Goal: Information Seeking & Learning: Learn about a topic

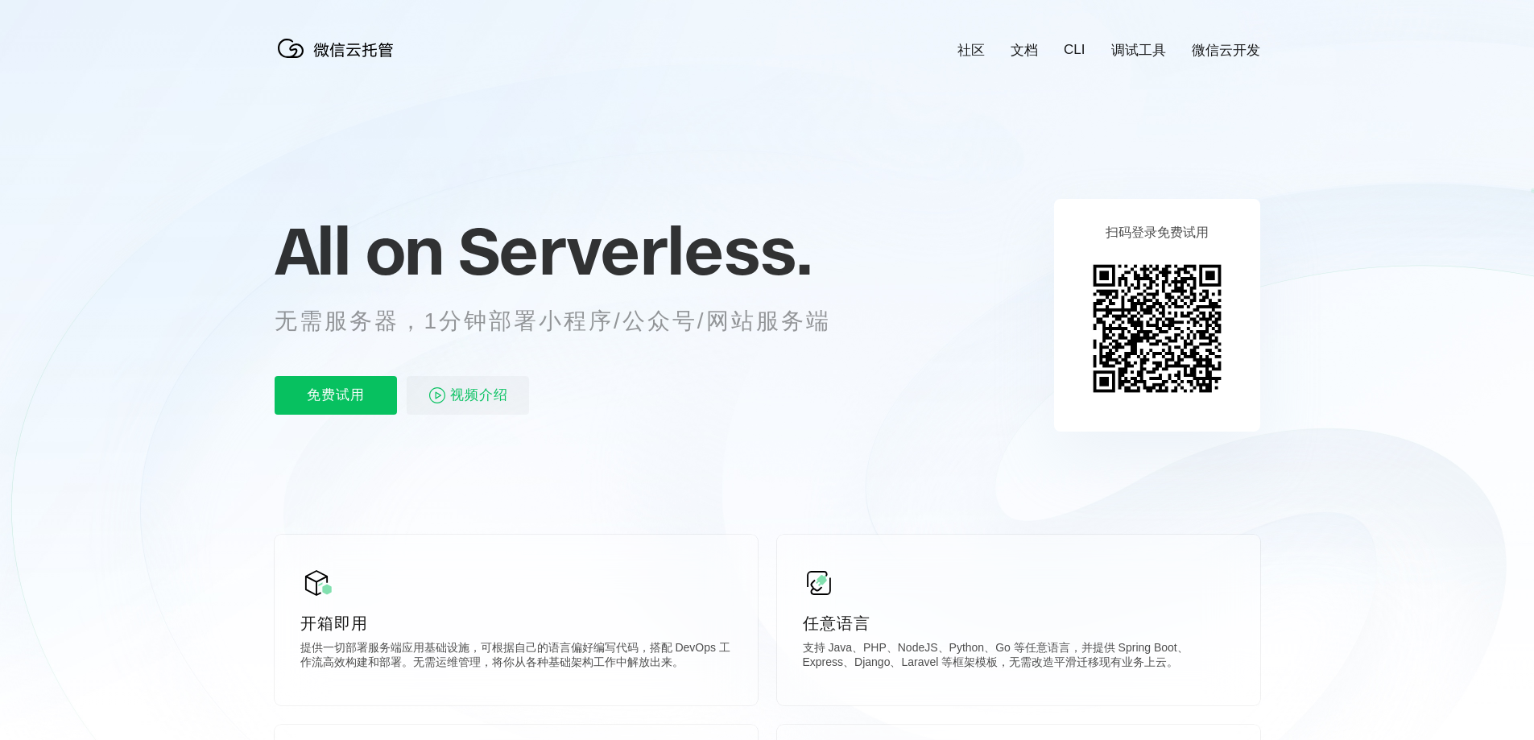
scroll to position [0, 2864]
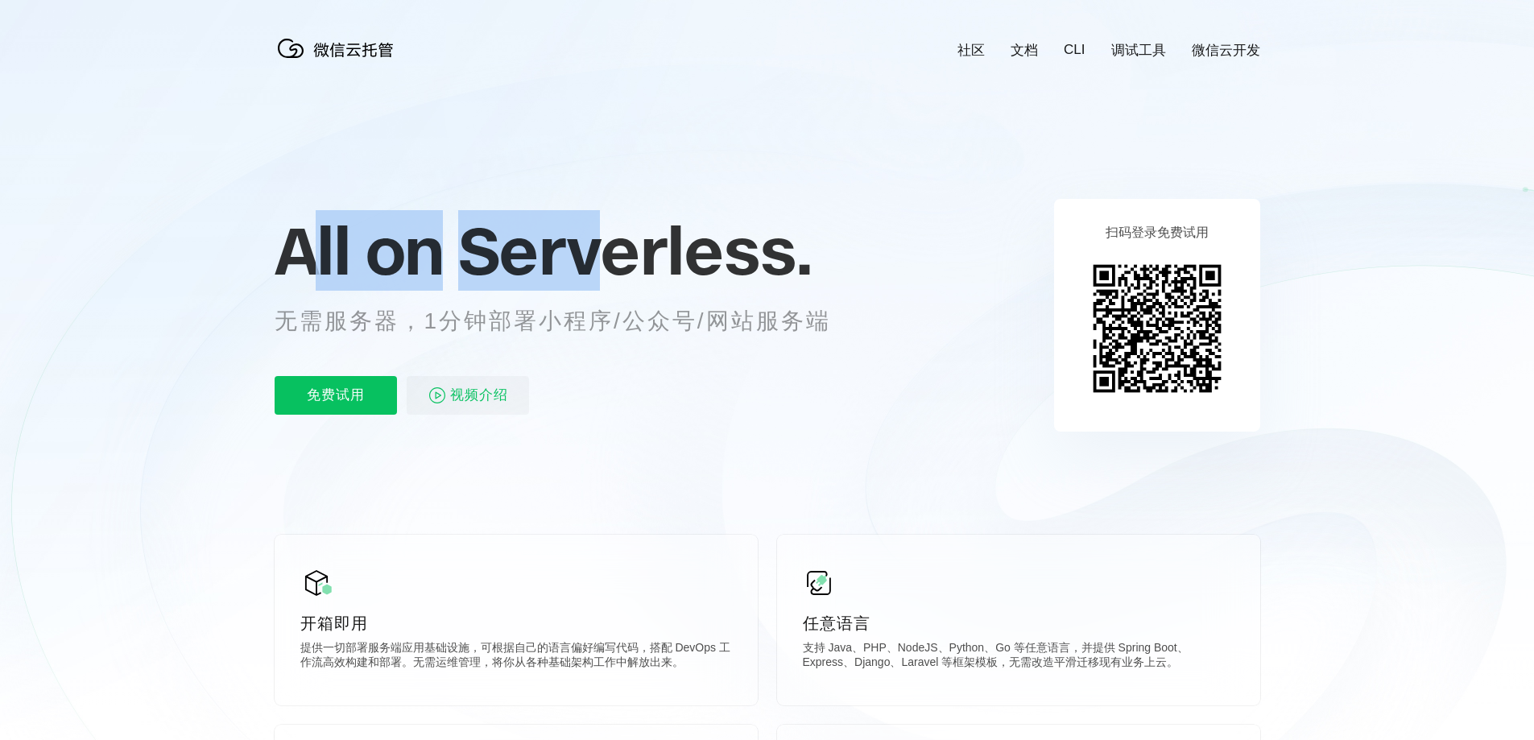
drag, startPoint x: 312, startPoint y: 258, endPoint x: 660, endPoint y: 256, distance: 348.7
click at [609, 256] on p "All on Serverless." at bounding box center [573, 250] width 596 height 71
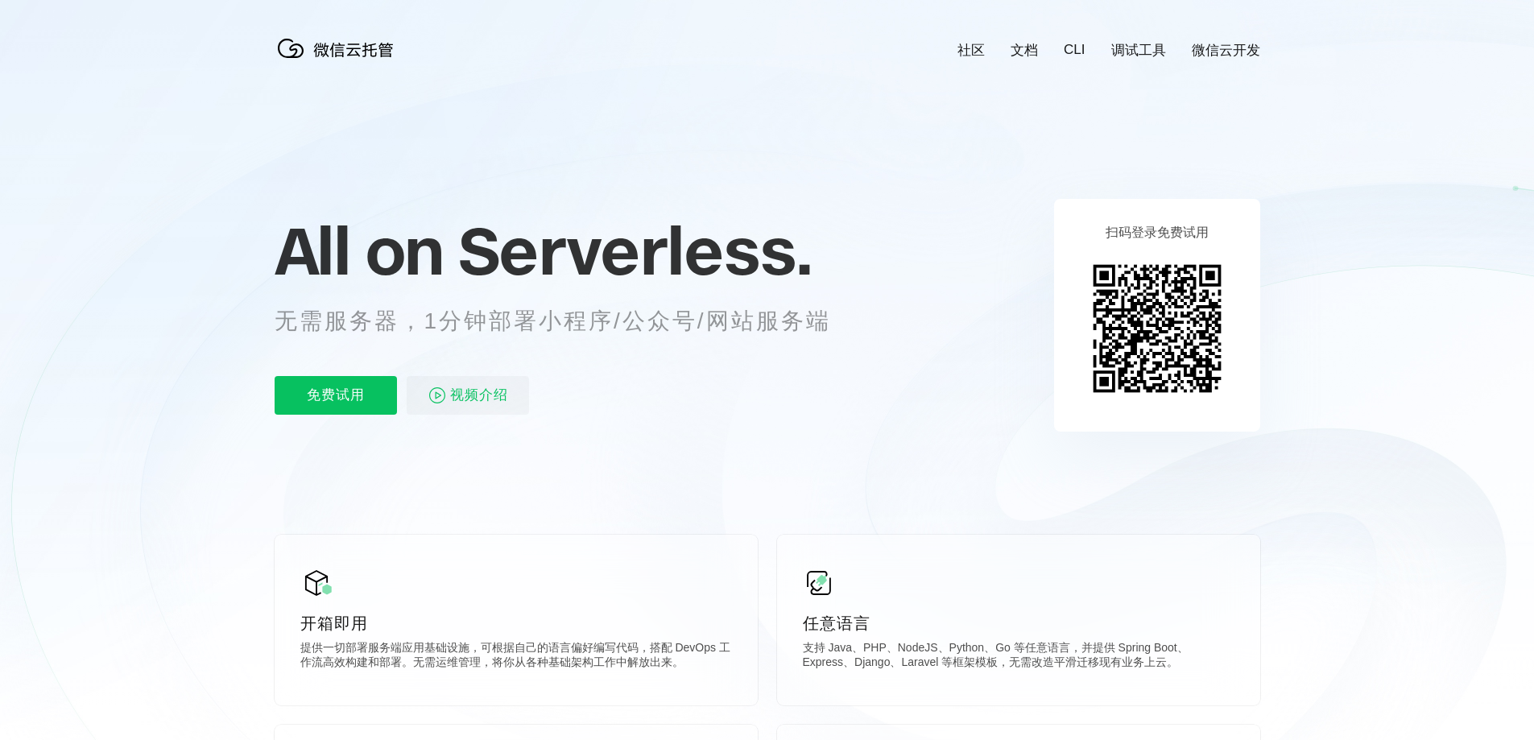
click at [757, 255] on span "Serverless." at bounding box center [635, 250] width 354 height 81
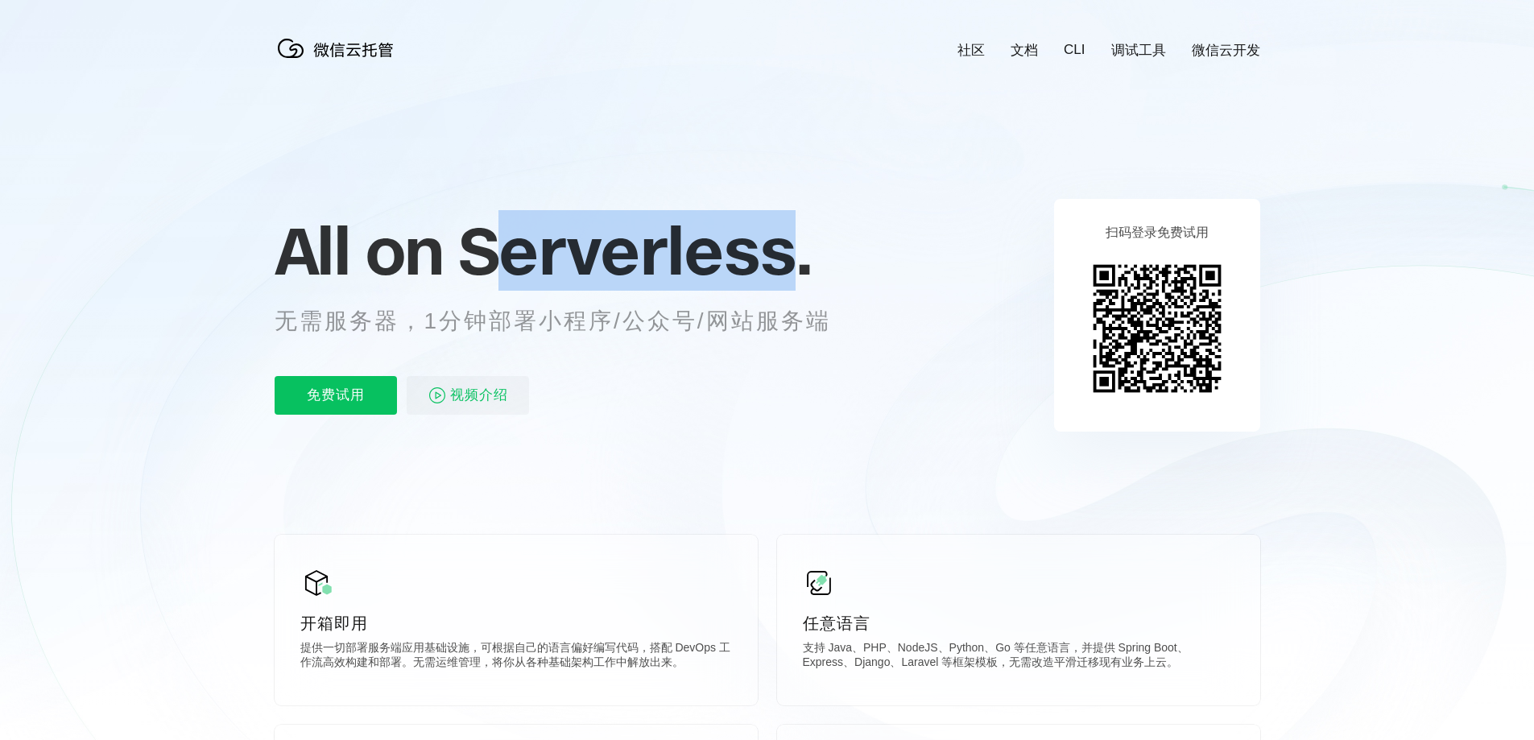
drag, startPoint x: 793, startPoint y: 261, endPoint x: 459, endPoint y: 264, distance: 334.3
click at [465, 264] on span "Serverless." at bounding box center [635, 250] width 354 height 81
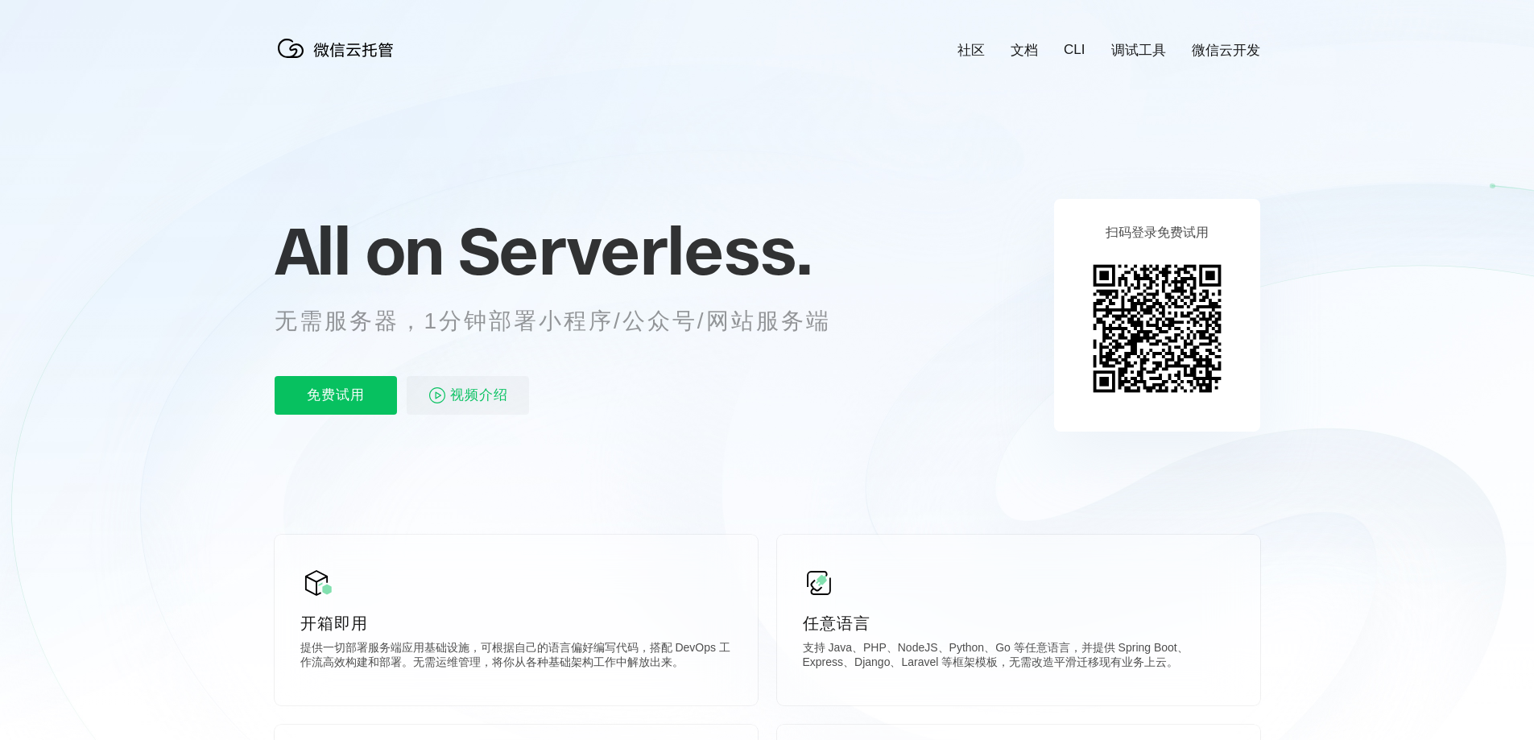
click at [383, 260] on span "All on" at bounding box center [359, 250] width 168 height 81
drag, startPoint x: 433, startPoint y: 303, endPoint x: 702, endPoint y: 307, distance: 269.0
click at [697, 307] on div "All on Serverless. 无需服务器，1分钟部署小程序/公众号/网站服务端 免费试用 视频介绍" at bounding box center [573, 315] width 596 height 234
click at [817, 310] on p "无需服务器，1分钟部署小程序/公众号/网站服务端" at bounding box center [568, 321] width 586 height 32
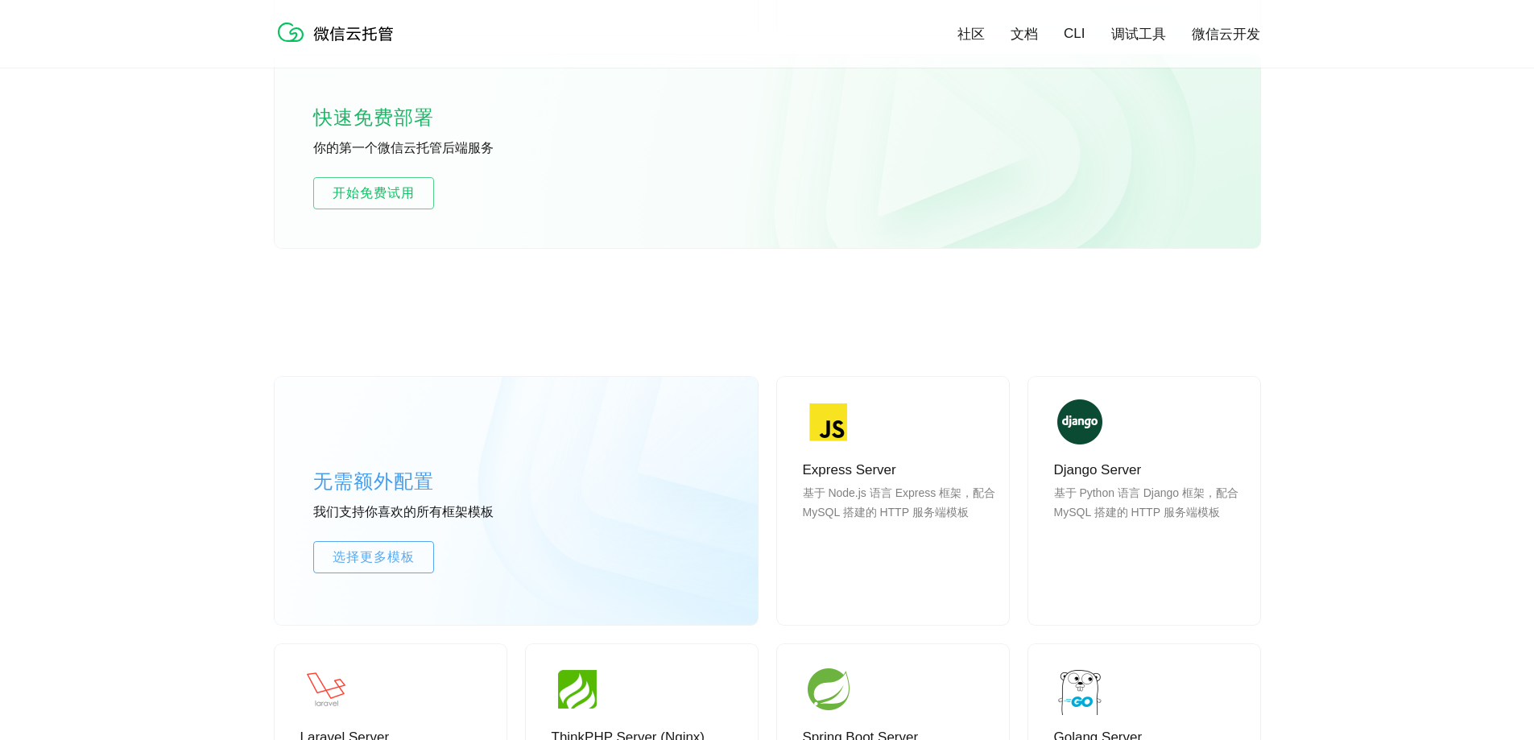
scroll to position [1289, 0]
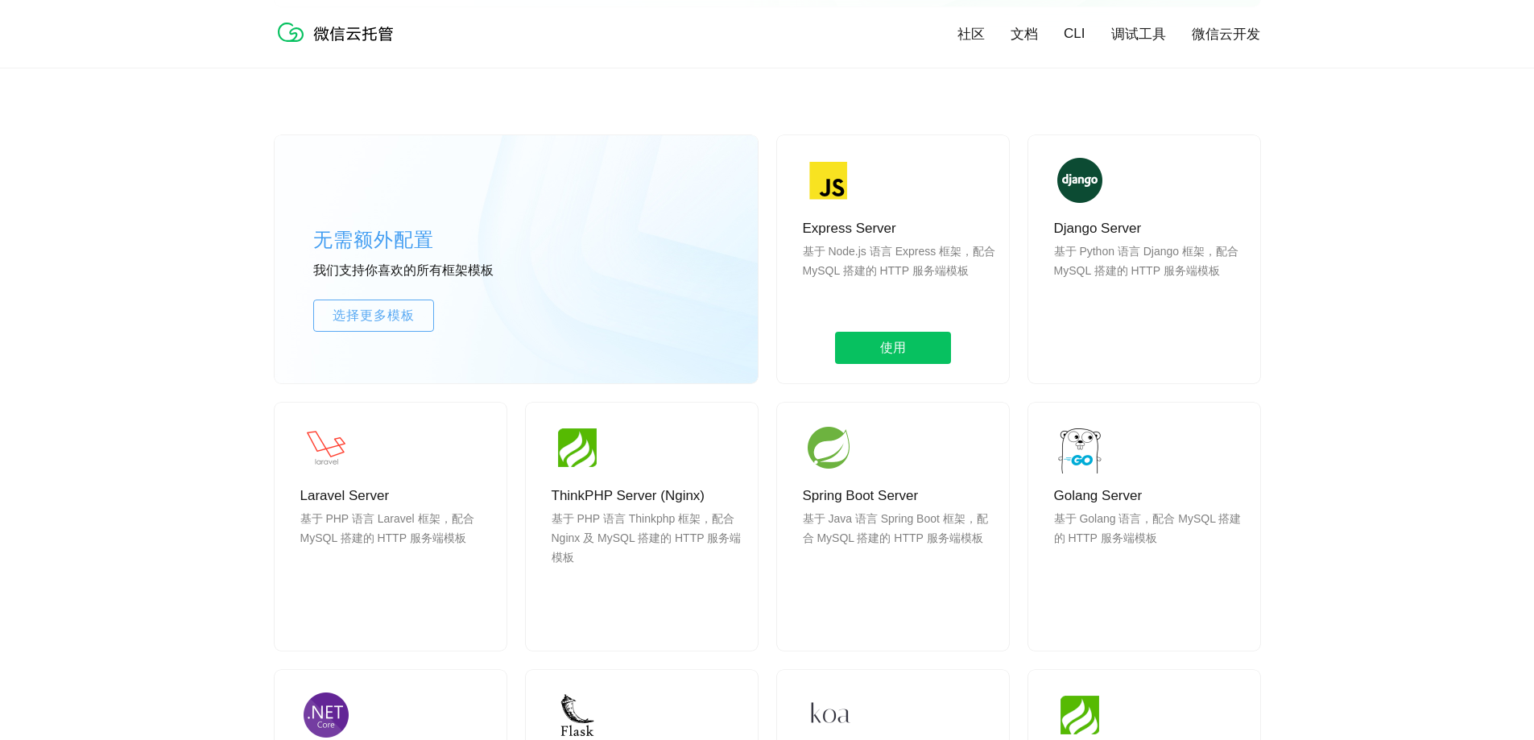
click at [913, 269] on p "基于 Node.js 语言 Express 框架，配合 MySQL 搭建的 HTTP 服务端模板" at bounding box center [899, 280] width 193 height 77
click at [867, 267] on p "基于 Node.js 语言 Express 框架，配合 MySQL 搭建的 HTTP 服务端模板" at bounding box center [899, 280] width 193 height 77
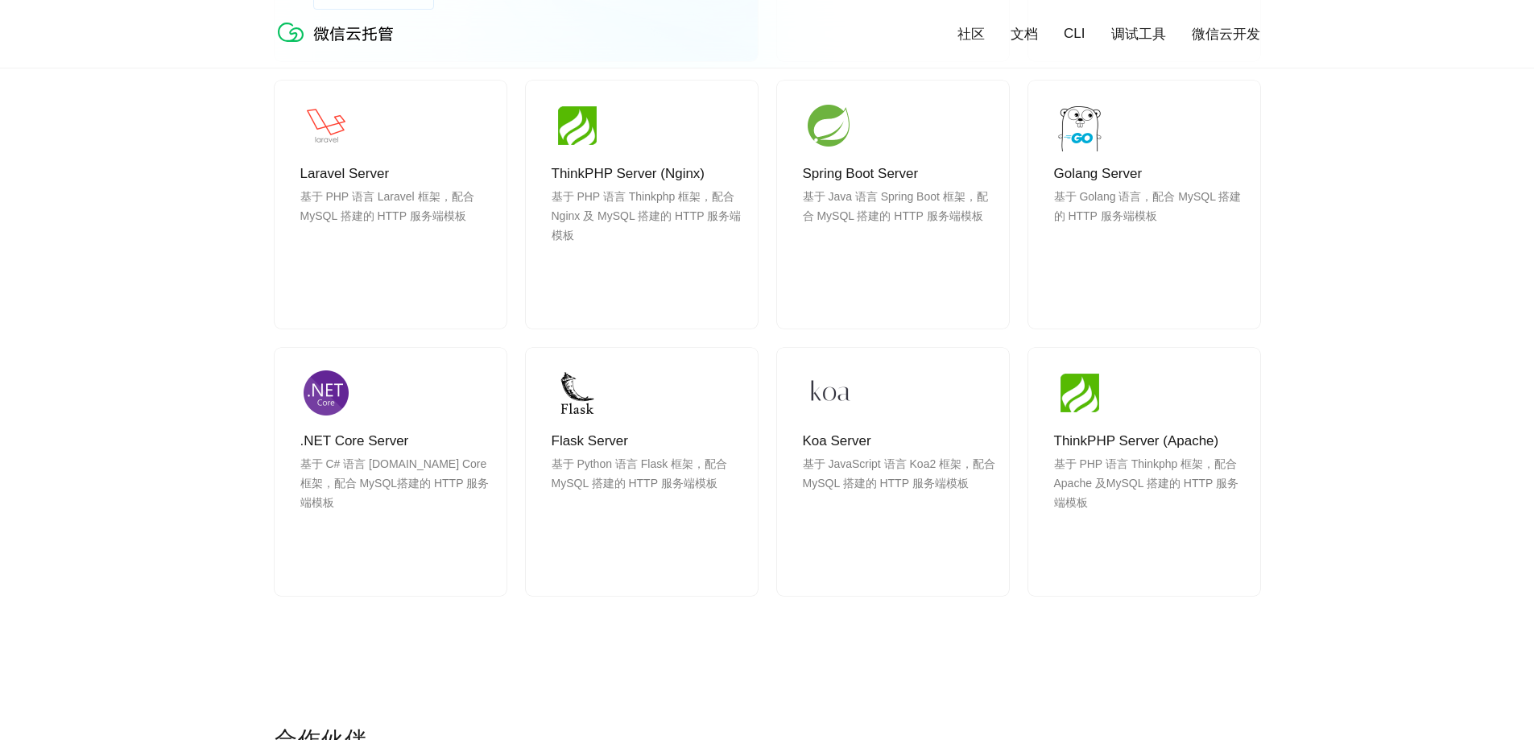
scroll to position [2014, 0]
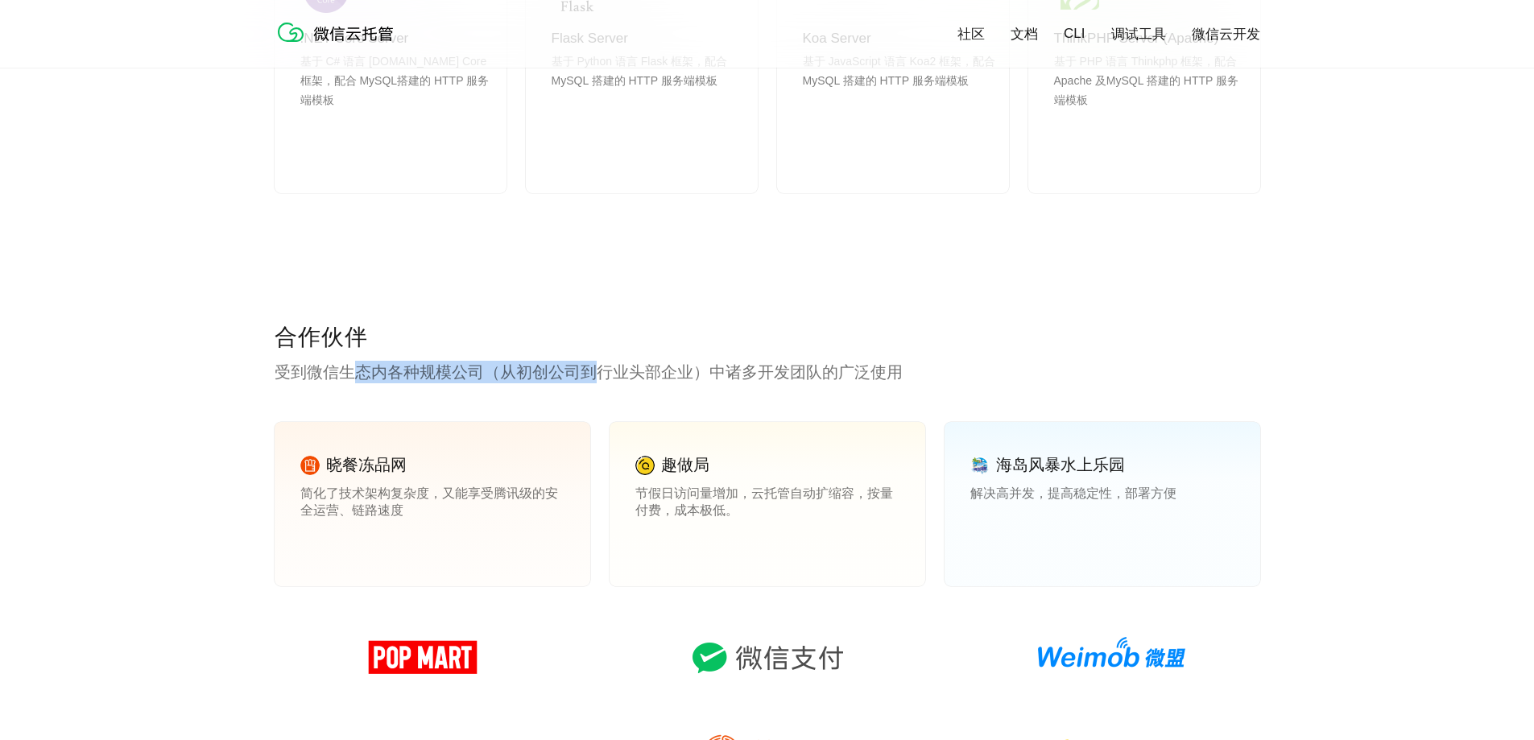
drag, startPoint x: 355, startPoint y: 375, endPoint x: 653, endPoint y: 379, distance: 298.0
click at [616, 379] on p "受到微信生态内各种规模公司（从初创公司到行业头部企业）中诸多开发团队的广泛使用" at bounding box center [768, 372] width 986 height 23
click at [741, 378] on p "受到微信生态内各种规模公司（从初创公司到行业头部企业）中诸多开发团队的广泛使用" at bounding box center [768, 372] width 986 height 23
drag, startPoint x: 792, startPoint y: 379, endPoint x: 372, endPoint y: 374, distance: 419.6
click at [429, 375] on p "受到微信生态内各种规模公司（从初创公司到行业头部企业）中诸多开发团队的广泛使用" at bounding box center [768, 372] width 986 height 23
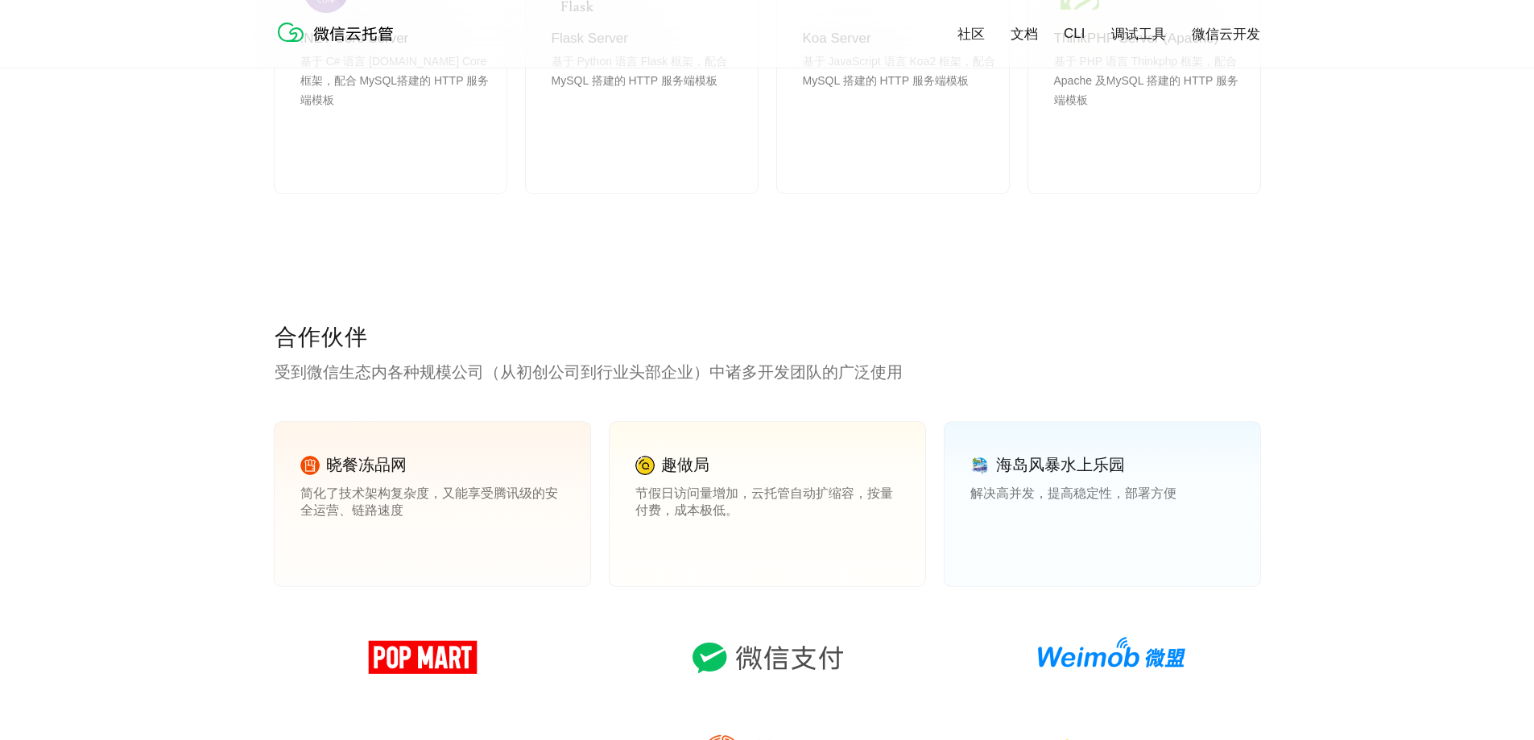
click at [354, 374] on p "受到微信生态内各种规模公司（从初创公司到行业头部企业）中诸多开发团队的广泛使用" at bounding box center [768, 372] width 986 height 23
drag, startPoint x: 344, startPoint y: 377, endPoint x: 809, endPoint y: 382, distance: 465.6
click at [755, 379] on p "受到微信生态内各种规模公司（从初创公司到行业头部企业）中诸多开发团队的广泛使用" at bounding box center [768, 372] width 986 height 23
click at [847, 384] on div "合作伙伴 受到微信生态内各种规模公司（从初创公司到行业头部企业）中诸多开发团队的广泛使用 晓餐冻品网 简化了技术架构复杂度，又能享受腾讯级的安全运营、链路速度…" at bounding box center [768, 644] width 986 height 644
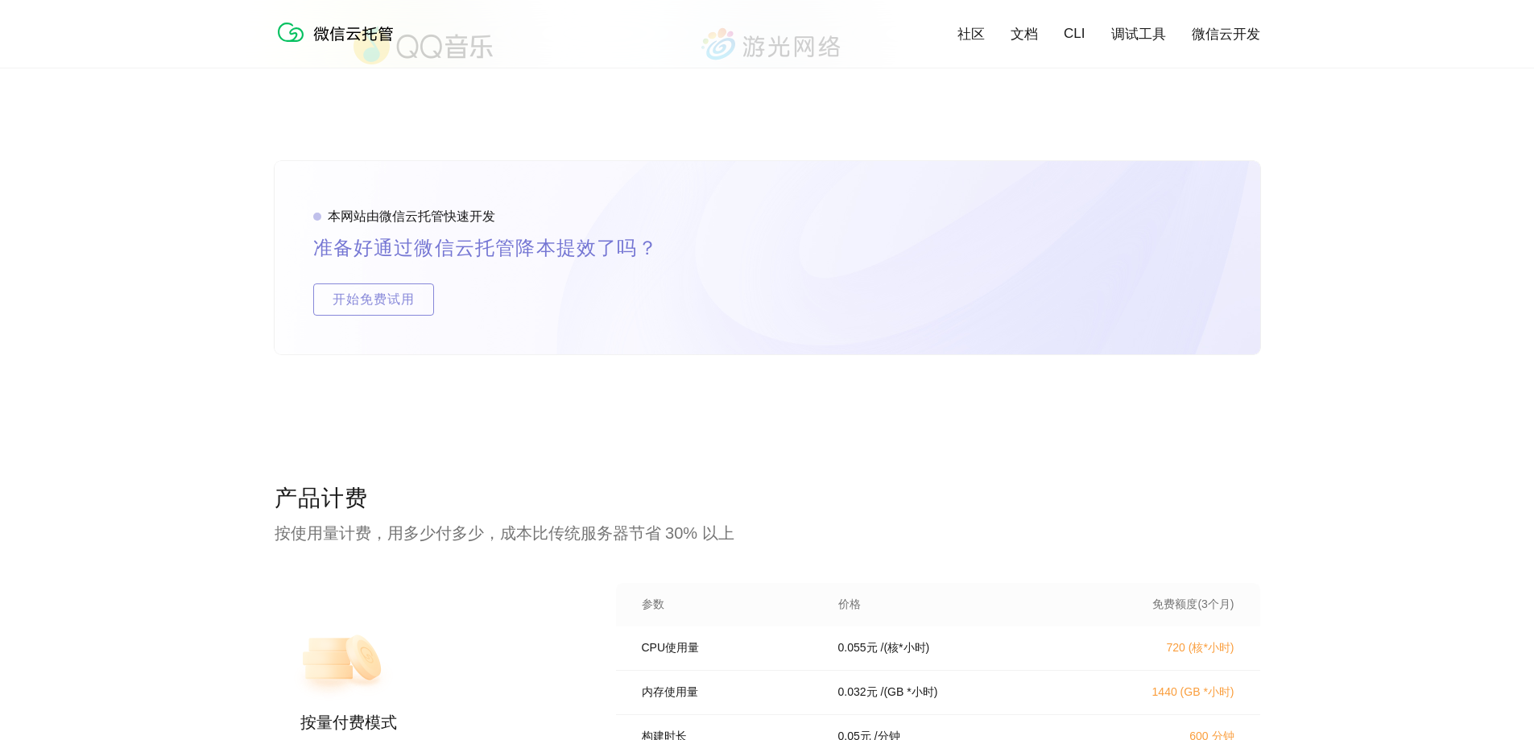
scroll to position [3061, 0]
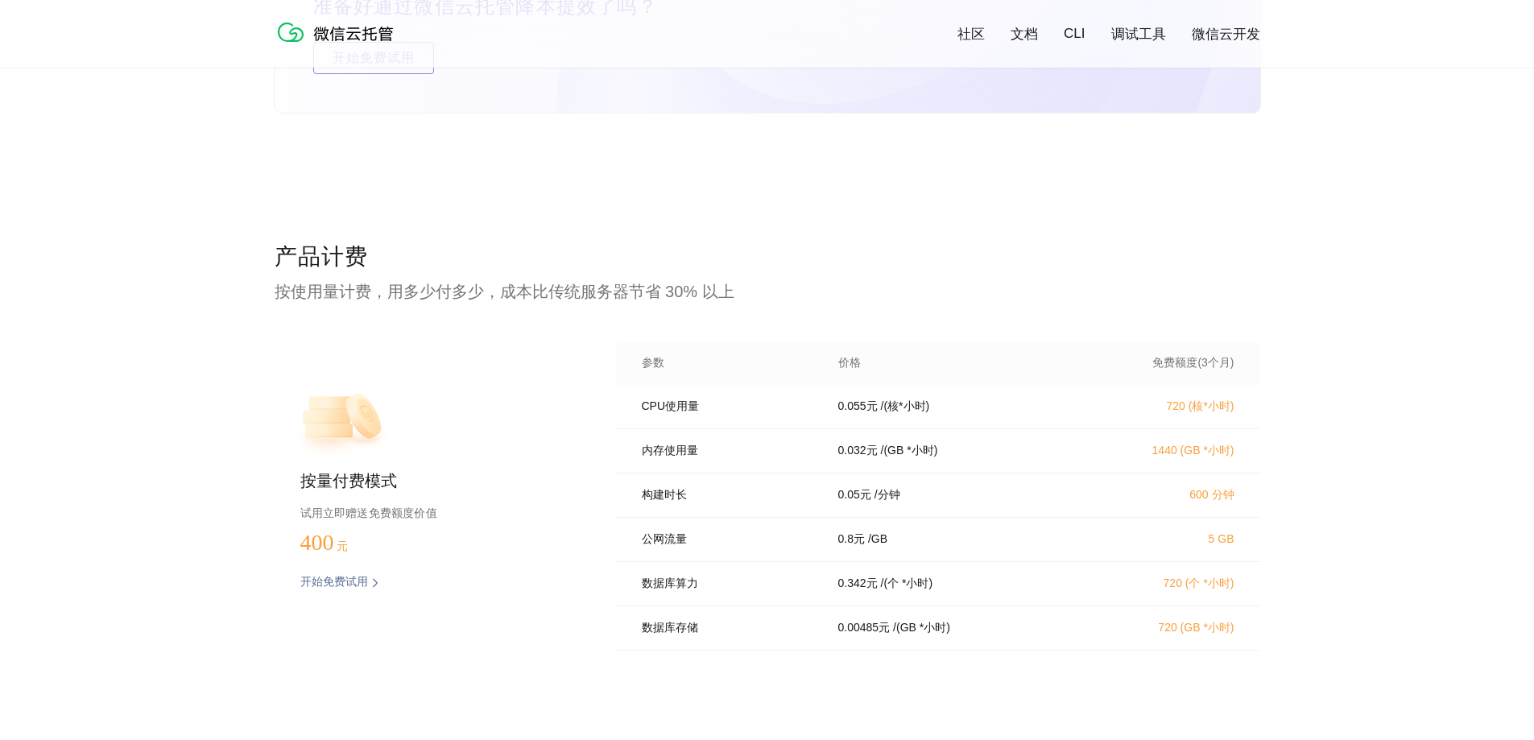
click at [367, 509] on p "试用立即赠送免费额度价值" at bounding box center [432, 513] width 264 height 21
click at [420, 515] on p "试用立即赠送免费额度价值" at bounding box center [432, 513] width 264 height 21
drag, startPoint x: 291, startPoint y: 296, endPoint x: 539, endPoint y: 301, distance: 248.1
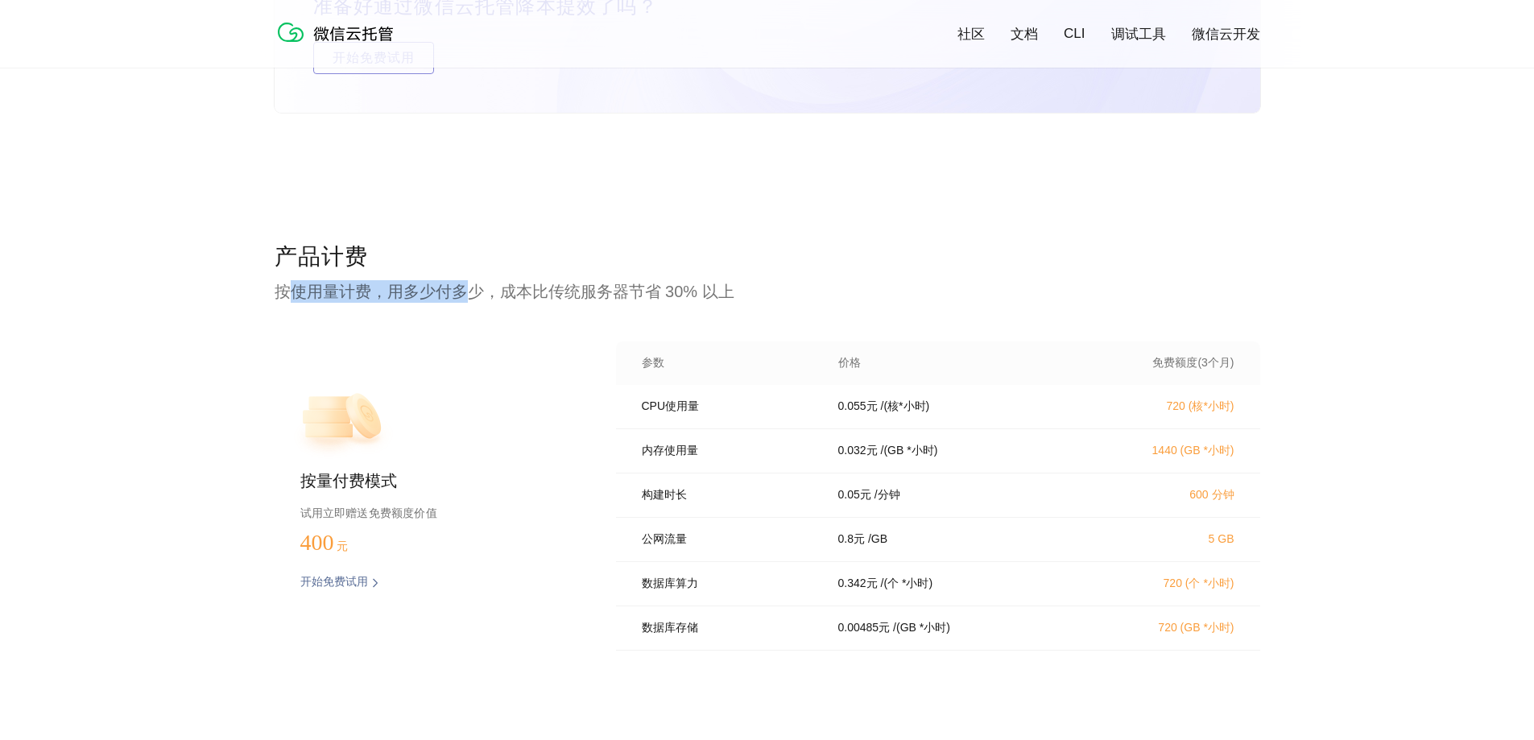
click at [517, 298] on p "按使用量计费，用多少付多少，成本比传统服务器节省 30% 以上" at bounding box center [768, 291] width 986 height 23
click at [661, 312] on div "产品计费 按使用量计费，用多少付多少，成本比传统服务器节省 30% 以上 按量付费模式 试用立即赠送免费额度价值 400 元 开始免费试用 预估费用 参数 价…" at bounding box center [768, 516] width 986 height 548
drag, startPoint x: 714, startPoint y: 297, endPoint x: 560, endPoint y: 294, distance: 154.7
click at [565, 294] on p "按使用量计费，用多少付多少，成本比传统服务器节省 30% 以上" at bounding box center [768, 291] width 986 height 23
click at [503, 292] on p "按使用量计费，用多少付多少，成本比传统服务器节省 30% 以上" at bounding box center [768, 291] width 986 height 23
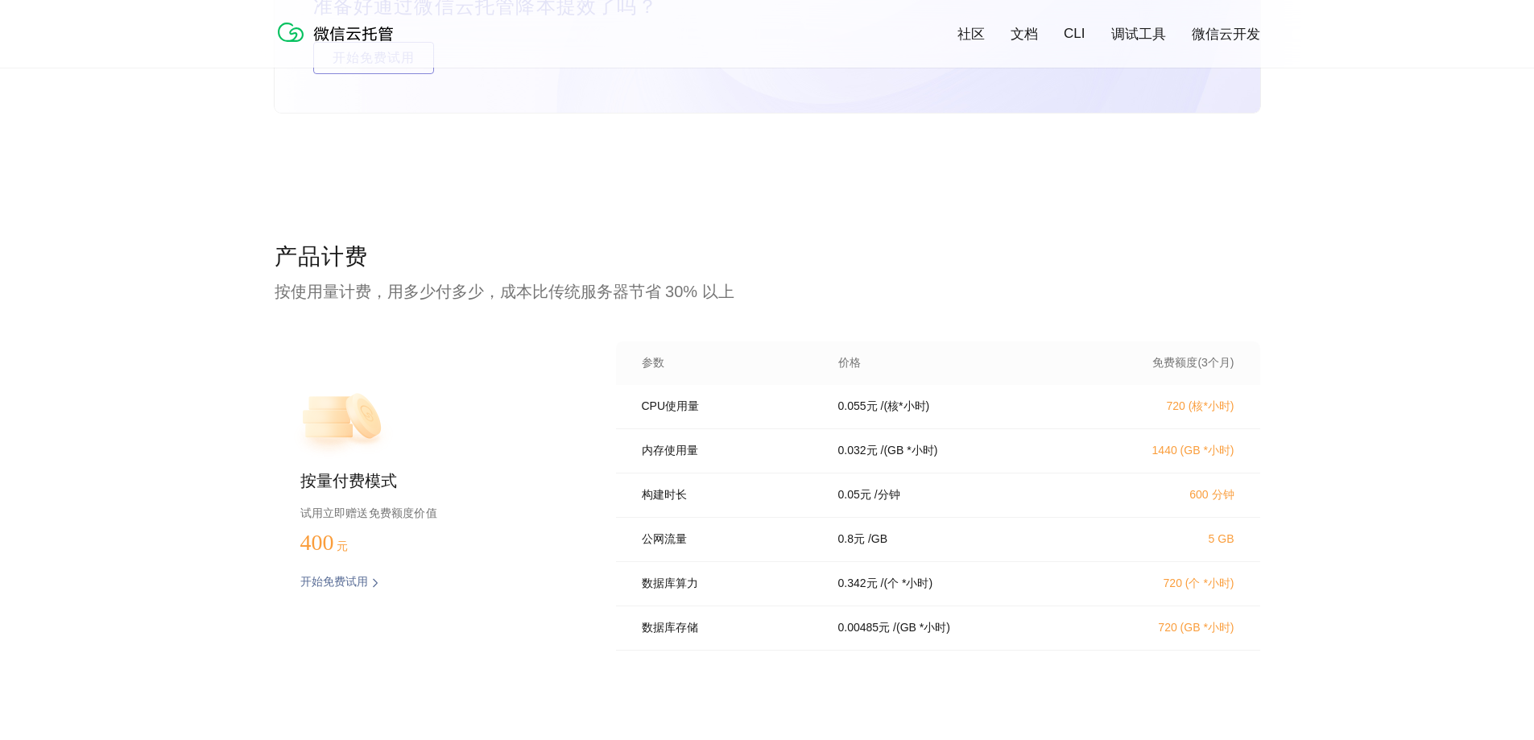
click at [470, 289] on p "按使用量计费，用多少付多少，成本比传统服务器节省 30% 以上" at bounding box center [768, 291] width 986 height 23
click at [612, 290] on p "按使用量计费，用多少付多少，成本比传统服务器节省 30% 以上" at bounding box center [768, 291] width 986 height 23
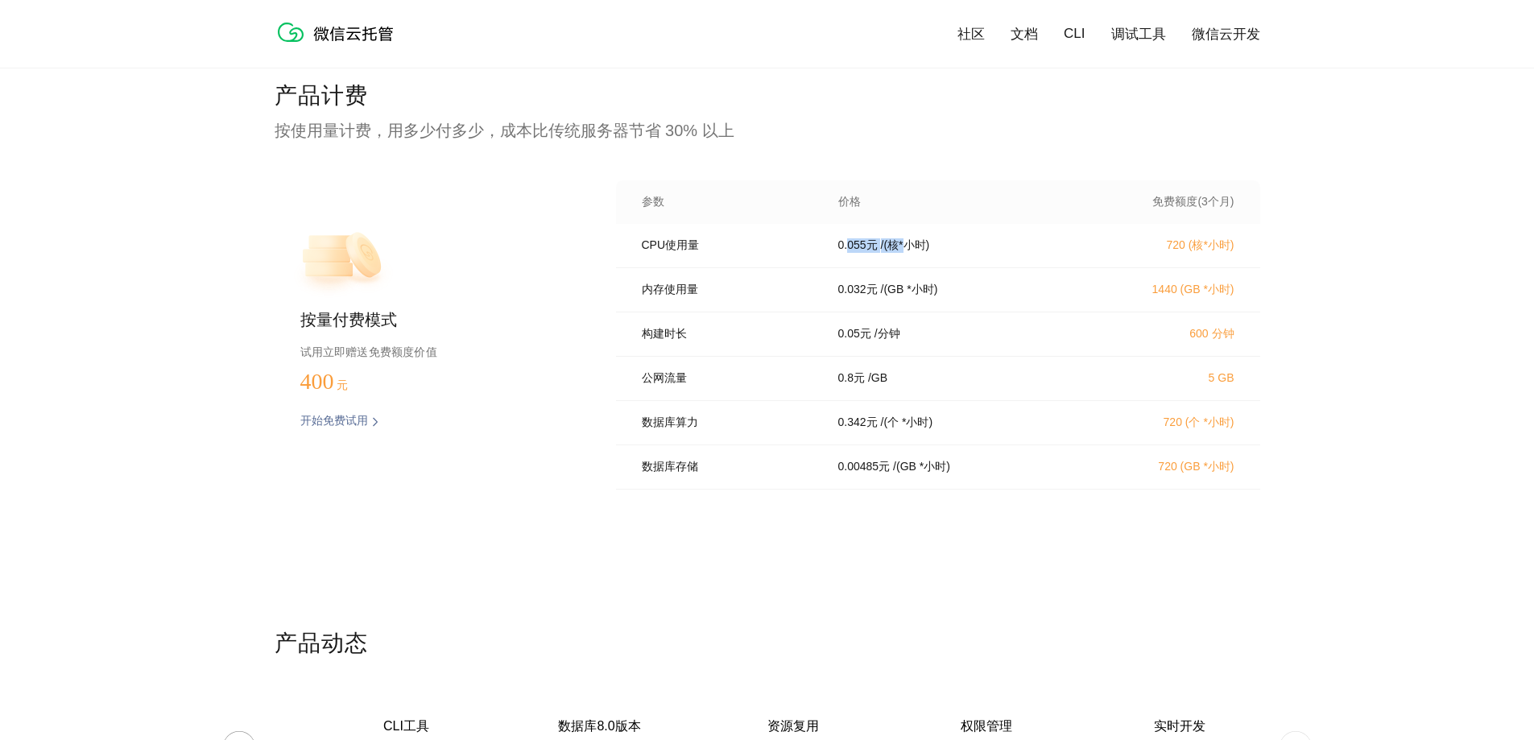
drag, startPoint x: 848, startPoint y: 248, endPoint x: 914, endPoint y: 246, distance: 66.1
click at [914, 246] on div "0.055 元 / (核*小时)" at bounding box center [954, 245] width 271 height 14
click at [1012, 257] on div "CPU使用量 0.055 元 / (核*小时) 720 (核*小时)" at bounding box center [938, 246] width 644 height 44
click at [682, 300] on div "内存使用量 0.032 元 / (GB *小时) 1440 (GB *小时)" at bounding box center [938, 290] width 644 height 44
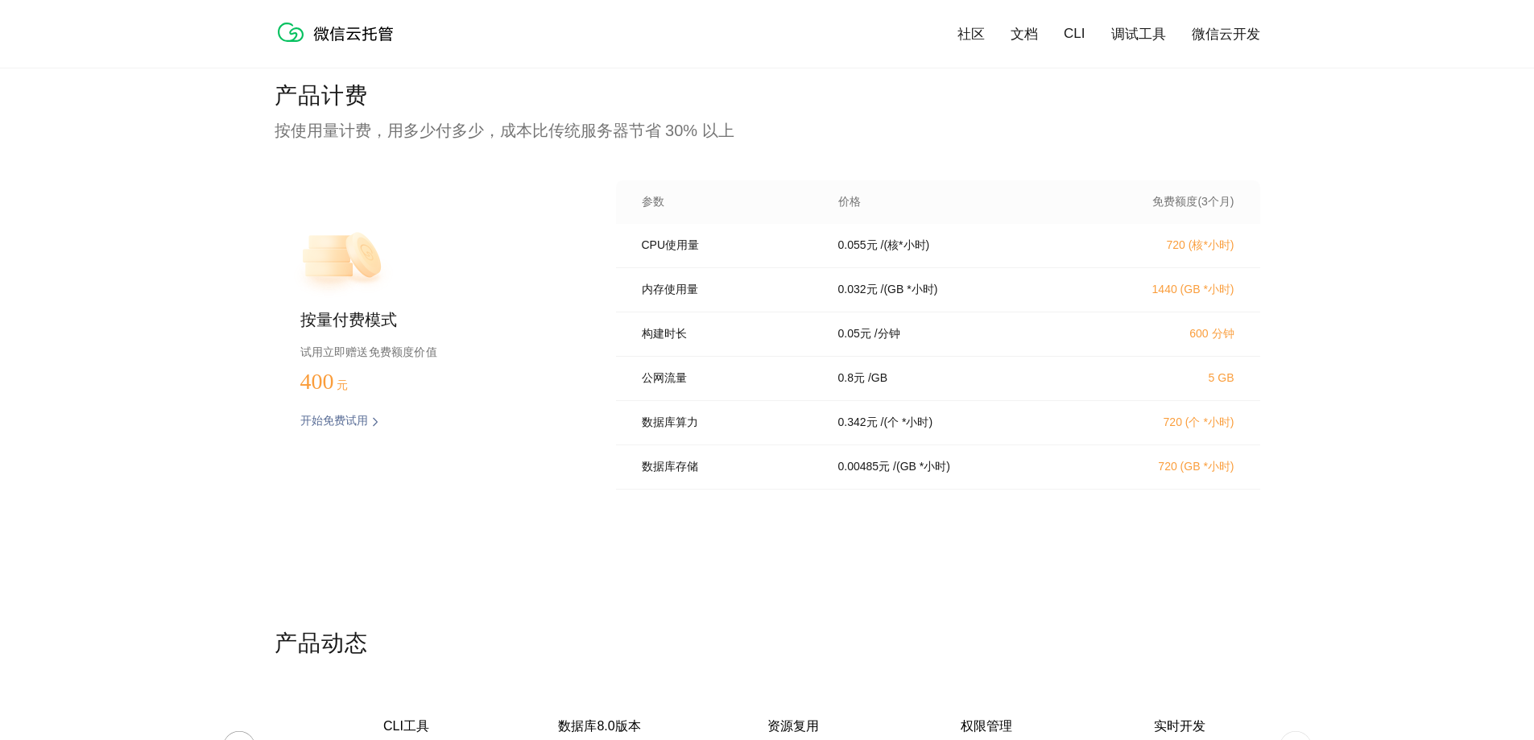
click at [837, 300] on div "内存使用量 0.032 元 / (GB *小时) 1440 (GB *小时)" at bounding box center [938, 290] width 644 height 44
drag, startPoint x: 817, startPoint y: 337, endPoint x: 911, endPoint y: 338, distance: 93.4
click at [911, 338] on div "构建时长 0.05 元 / 分钟 600 分钟" at bounding box center [938, 335] width 644 height 44
click at [984, 373] on div "公网流量 0.8 元 / GB 5 GB" at bounding box center [938, 379] width 644 height 44
drag, startPoint x: 993, startPoint y: 383, endPoint x: 817, endPoint y: 383, distance: 176.4
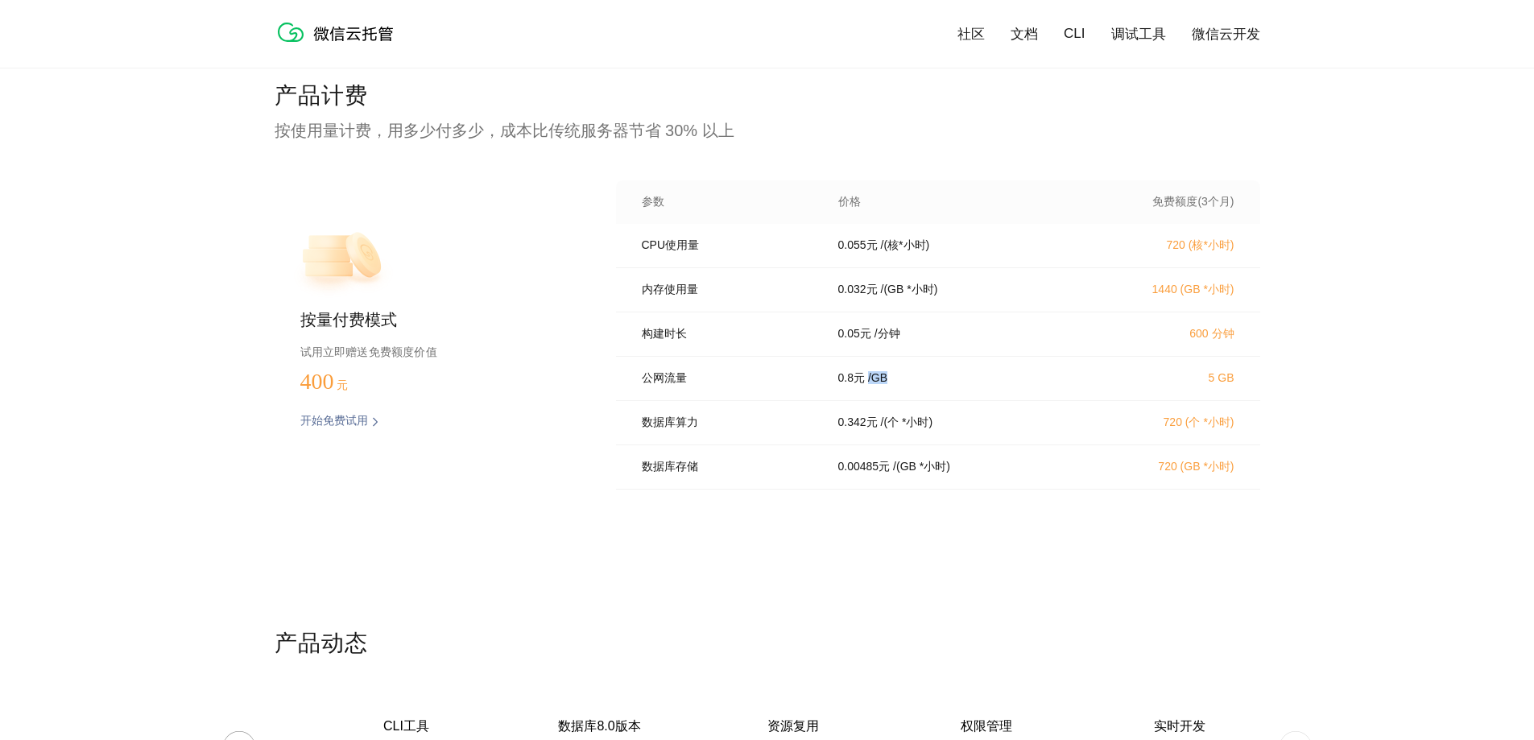
click at [856, 382] on div "0.8 元 / GB" at bounding box center [954, 378] width 271 height 14
click at [793, 383] on p "公网流量" at bounding box center [729, 378] width 174 height 14
drag, startPoint x: 809, startPoint y: 413, endPoint x: 956, endPoint y: 442, distance: 149.4
click at [942, 439] on div "数据库算力 0.342 元 / (个 *小时) 720 (个 *小时)" at bounding box center [938, 423] width 644 height 44
click at [1024, 462] on div "数据库存储 0.00485 元 / (GB *小时) 720 (GB *小时)" at bounding box center [938, 467] width 644 height 44
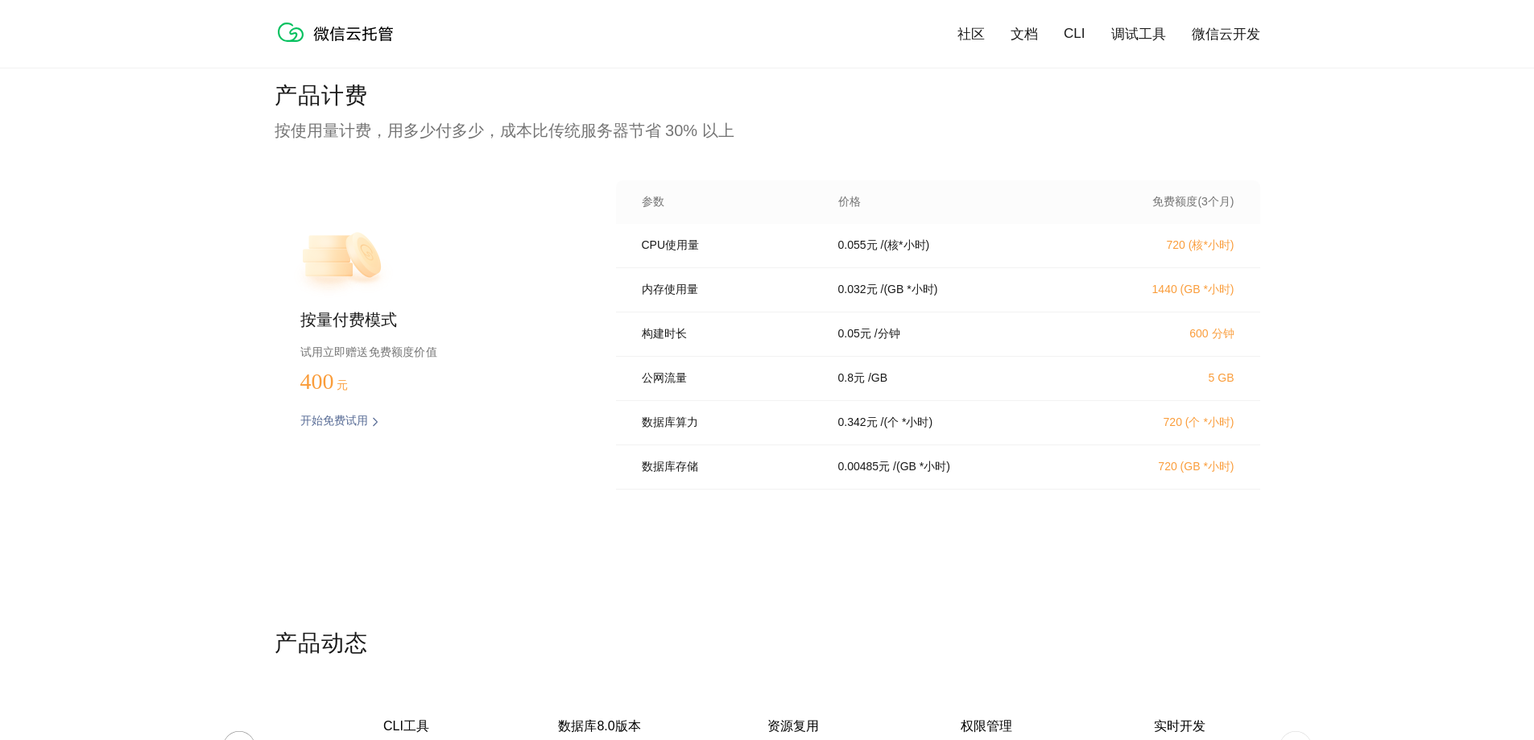
drag, startPoint x: 1054, startPoint y: 474, endPoint x: 869, endPoint y: 457, distance: 186.0
click at [1024, 474] on div "0.00485 元 / (GB *小时)" at bounding box center [954, 467] width 271 height 14
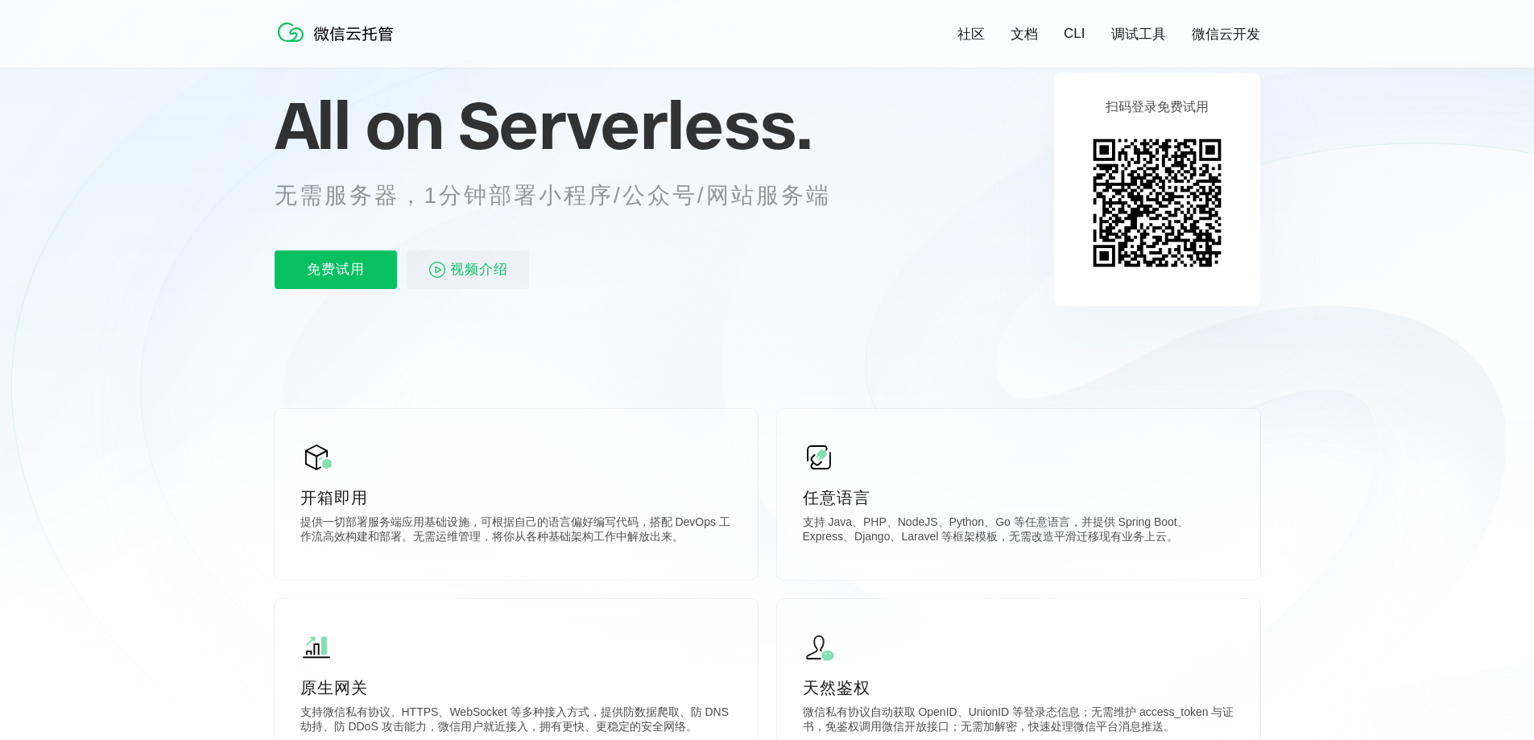
scroll to position [0, 0]
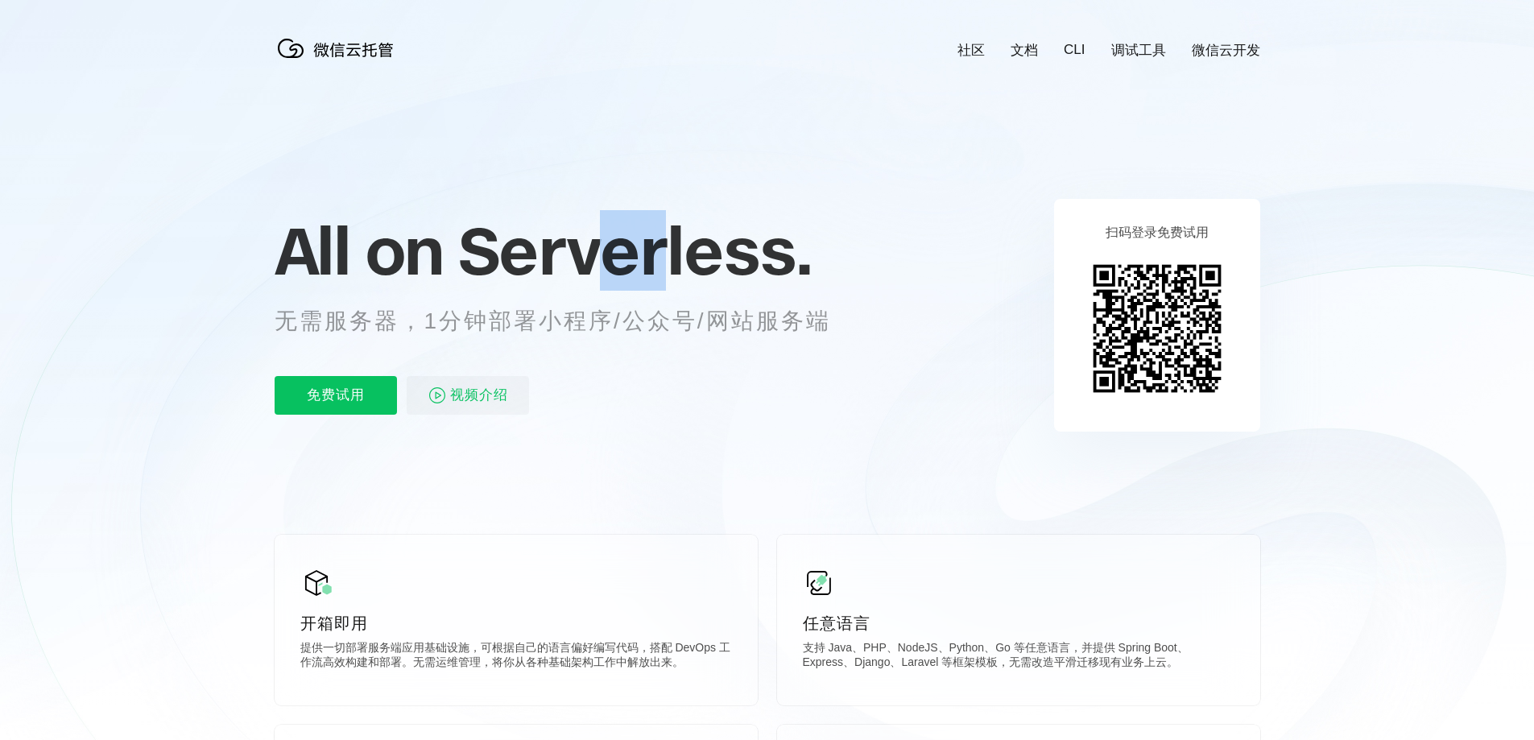
drag, startPoint x: 613, startPoint y: 264, endPoint x: 705, endPoint y: 275, distance: 92.4
click at [675, 271] on span "Serverless." at bounding box center [635, 250] width 354 height 81
click at [790, 304] on div "All on Serverless. 无需服务器，1分钟部署小程序/公众号/网站服务端 免费试用 视频介绍" at bounding box center [573, 315] width 596 height 234
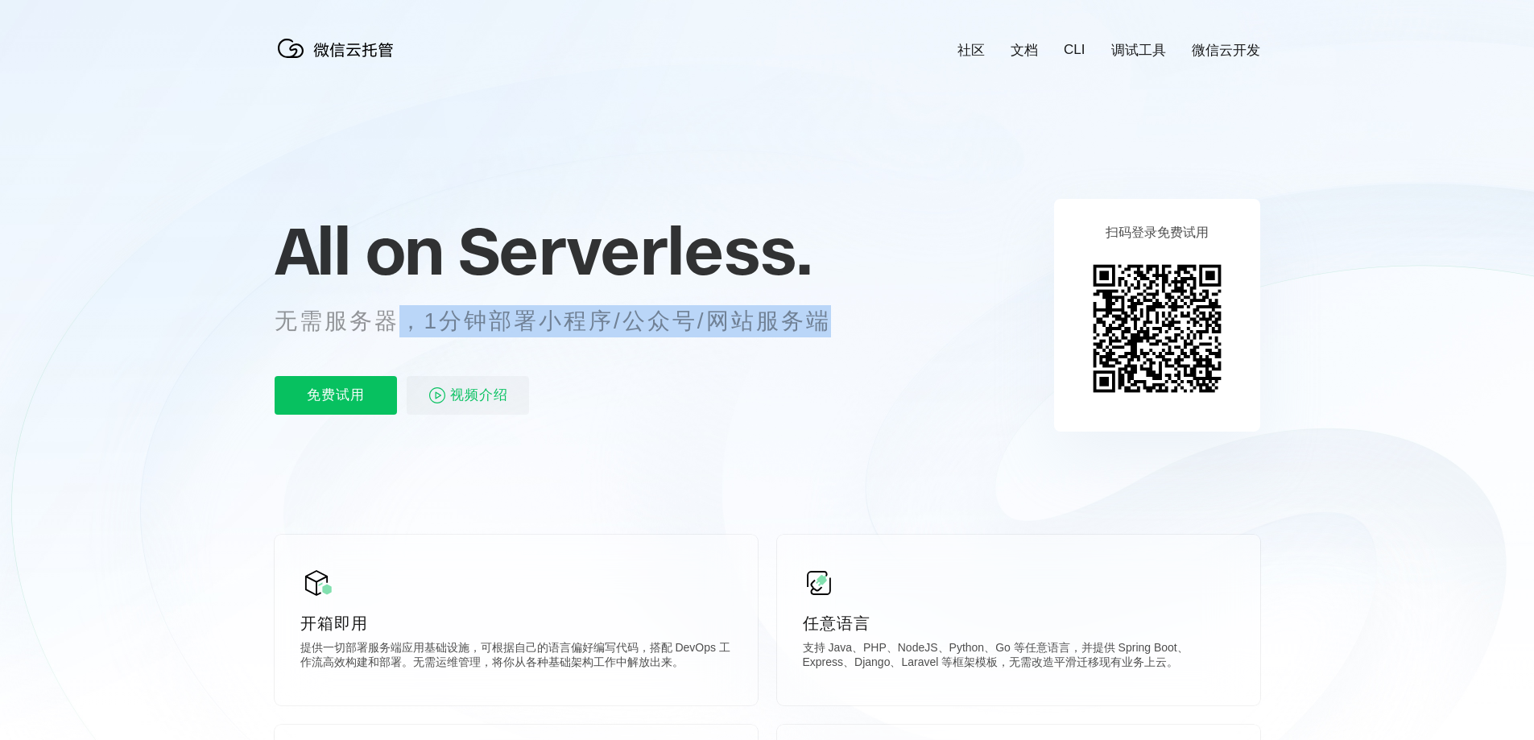
drag, startPoint x: 831, startPoint y: 324, endPoint x: 321, endPoint y: 329, distance: 510.7
click at [366, 329] on p "无需服务器，1分钟部署小程序/公众号/网站服务端" at bounding box center [568, 321] width 586 height 32
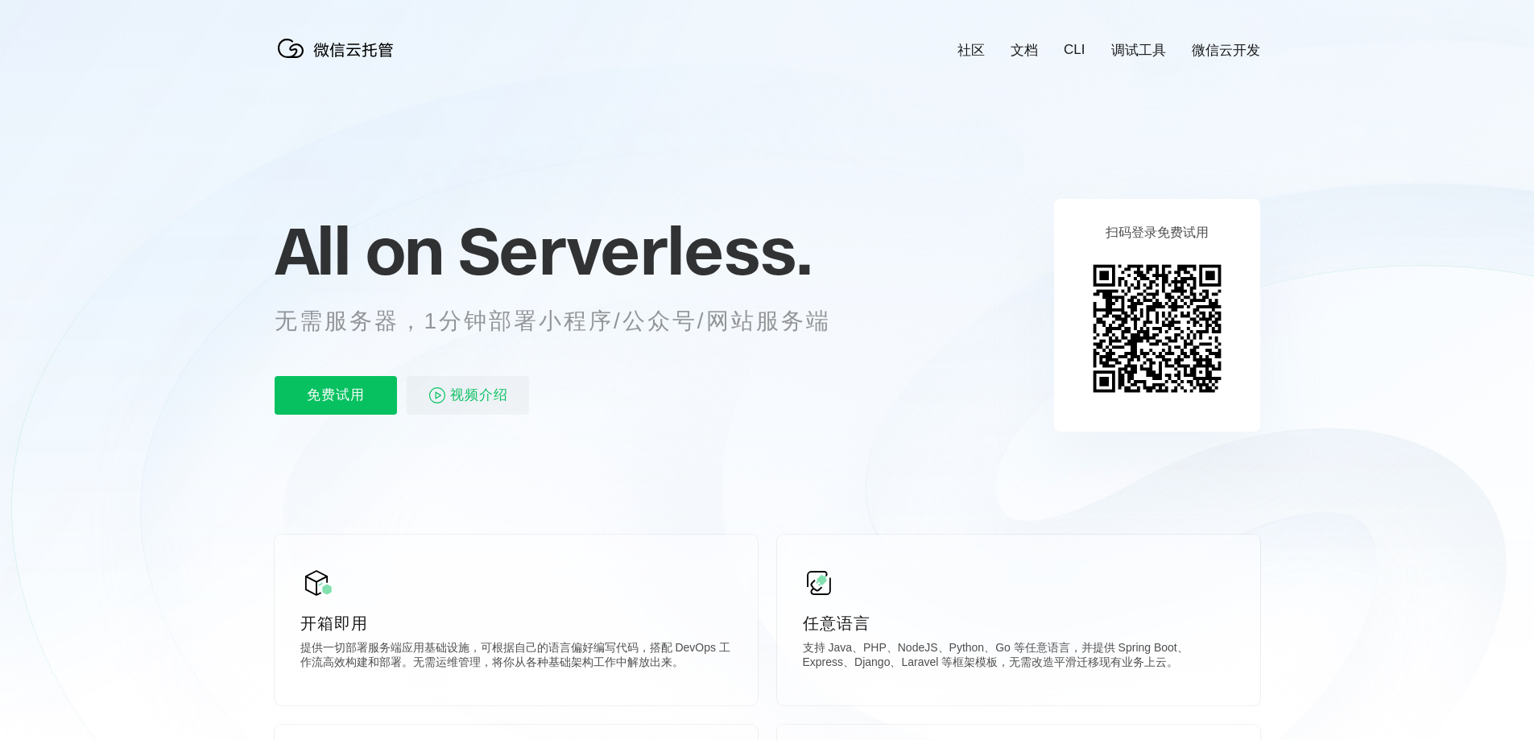
click at [304, 327] on p "无需服务器，1分钟部署小程序/公众号/网站服务端" at bounding box center [568, 321] width 586 height 32
drag, startPoint x: 513, startPoint y: 322, endPoint x: 639, endPoint y: 325, distance: 125.7
click at [577, 324] on p "无需服务器，1分钟部署小程序/公众号/网站服务端" at bounding box center [568, 321] width 586 height 32
click at [639, 325] on p "无需服务器，1分钟部署小程序/公众号/网站服务端" at bounding box center [568, 321] width 586 height 32
click at [677, 325] on p "无需服务器，1分钟部署小程序/公众号/网站服务端" at bounding box center [568, 321] width 586 height 32
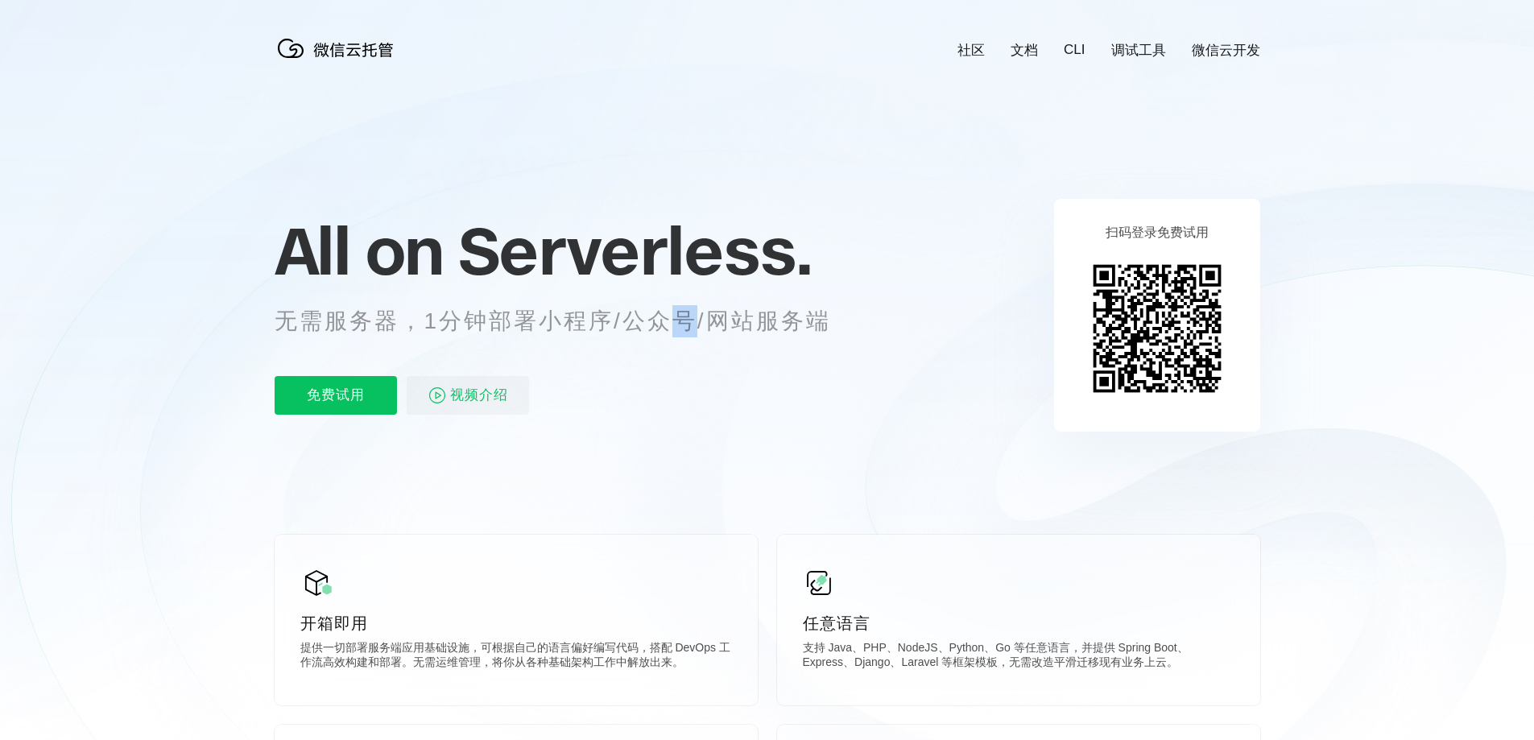
click at [677, 325] on p "无需服务器，1分钟部署小程序/公众号/网站服务端" at bounding box center [568, 321] width 586 height 32
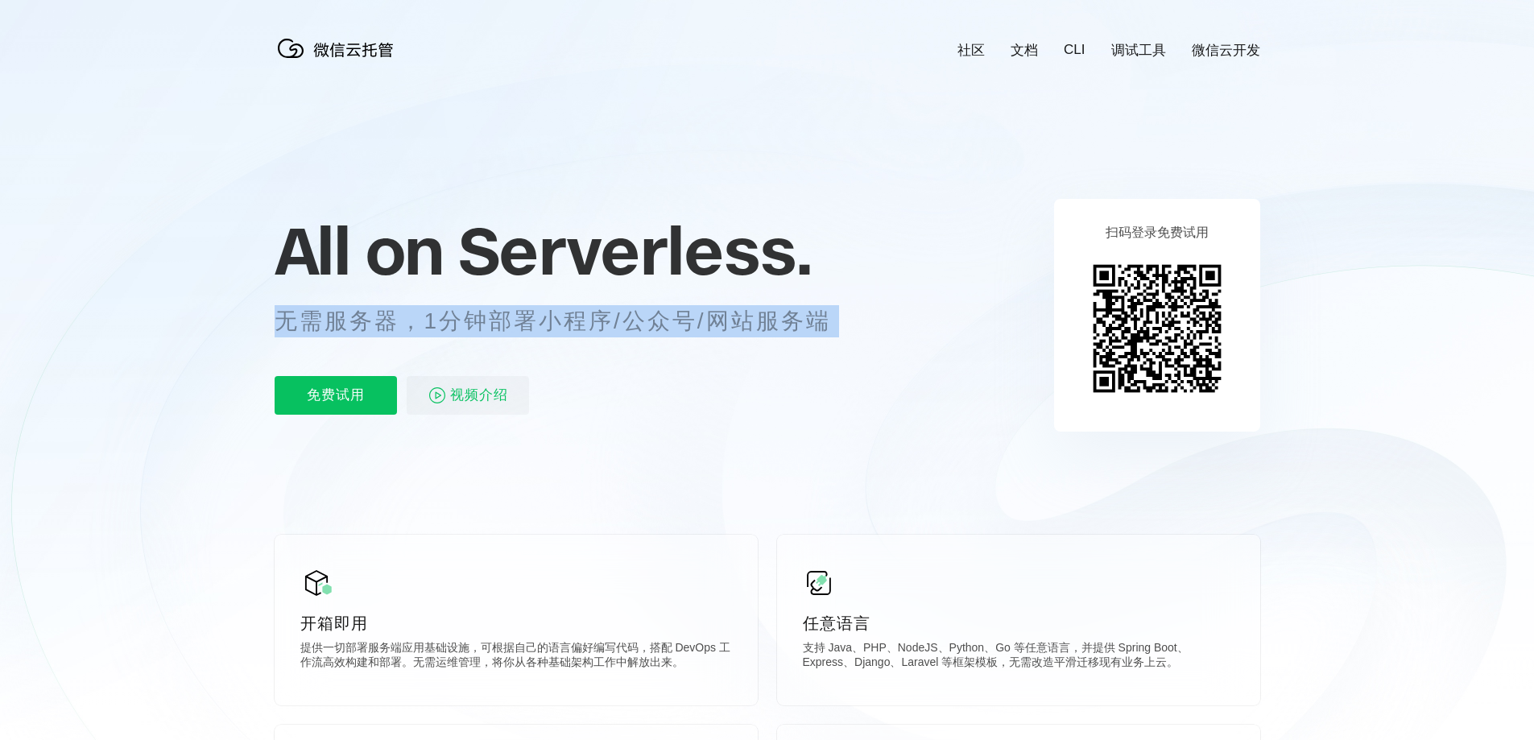
click at [677, 325] on p "无需服务器，1分钟部署小程序/公众号/网站服务端" at bounding box center [568, 321] width 586 height 32
click at [592, 324] on p "无需服务器，1分钟部署小程序/公众号/网站服务端" at bounding box center [568, 321] width 586 height 32
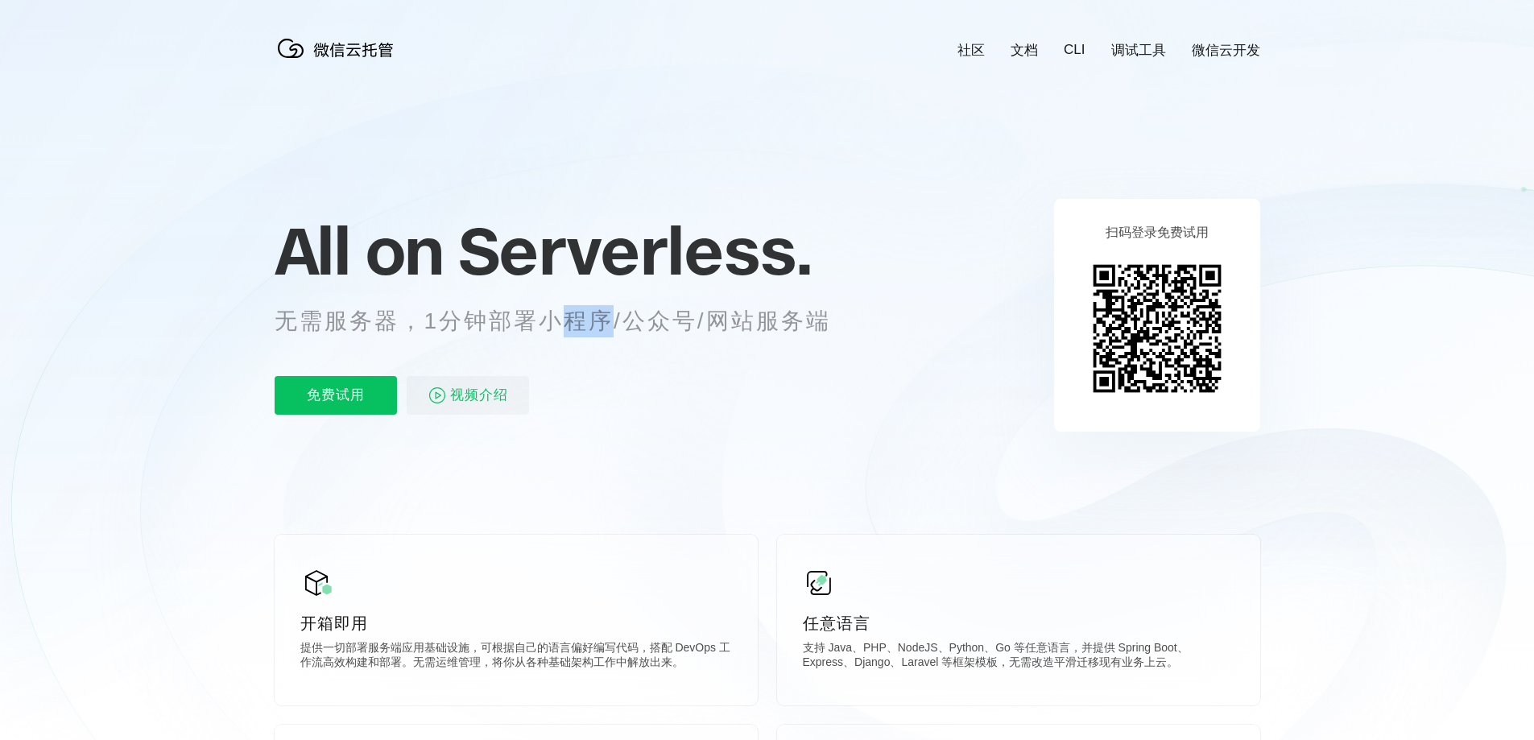
click at [592, 324] on p "无需服务器，1分钟部署小程序/公众号/网站服务端" at bounding box center [568, 321] width 586 height 32
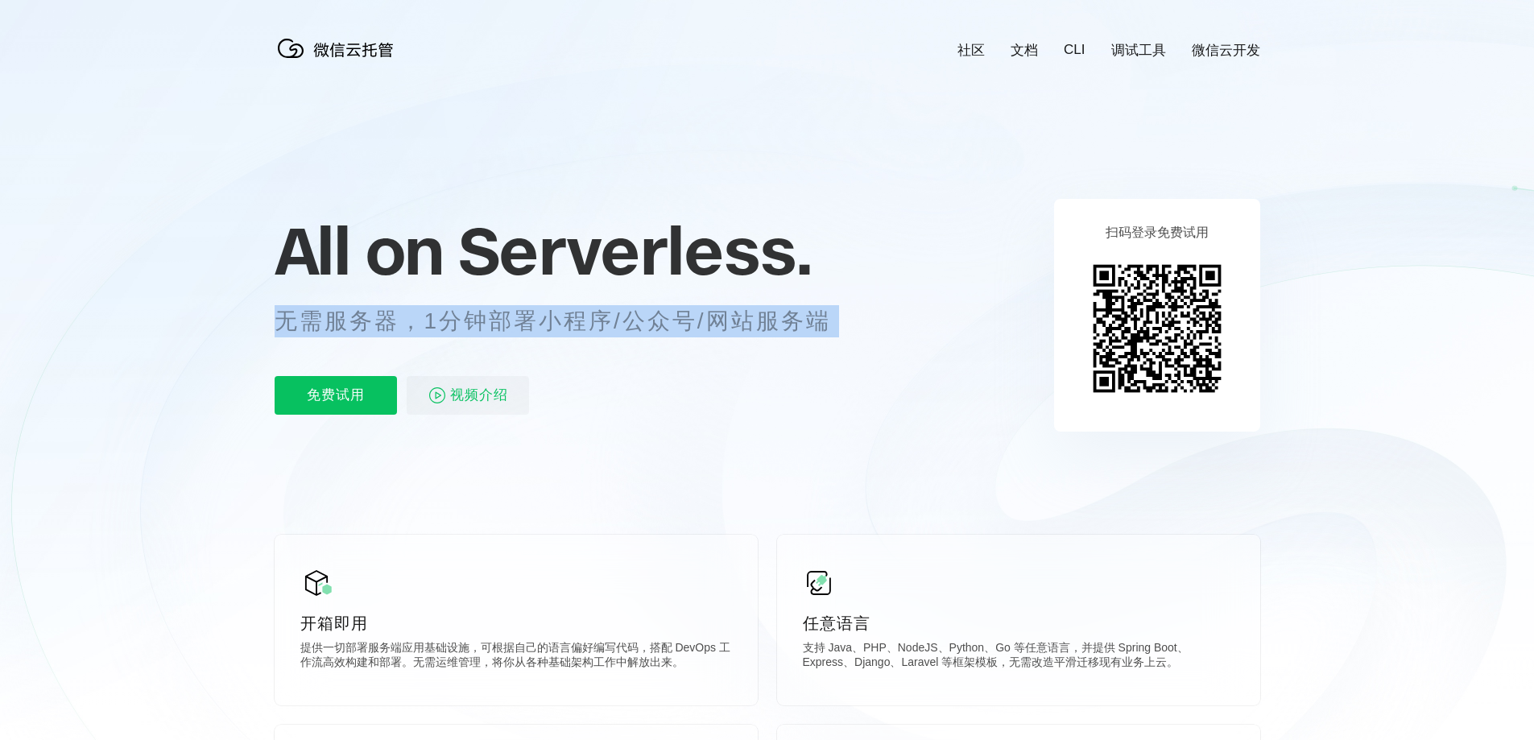
click at [592, 324] on p "无需服务器，1分钟部署小程序/公众号/网站服务端" at bounding box center [568, 321] width 586 height 32
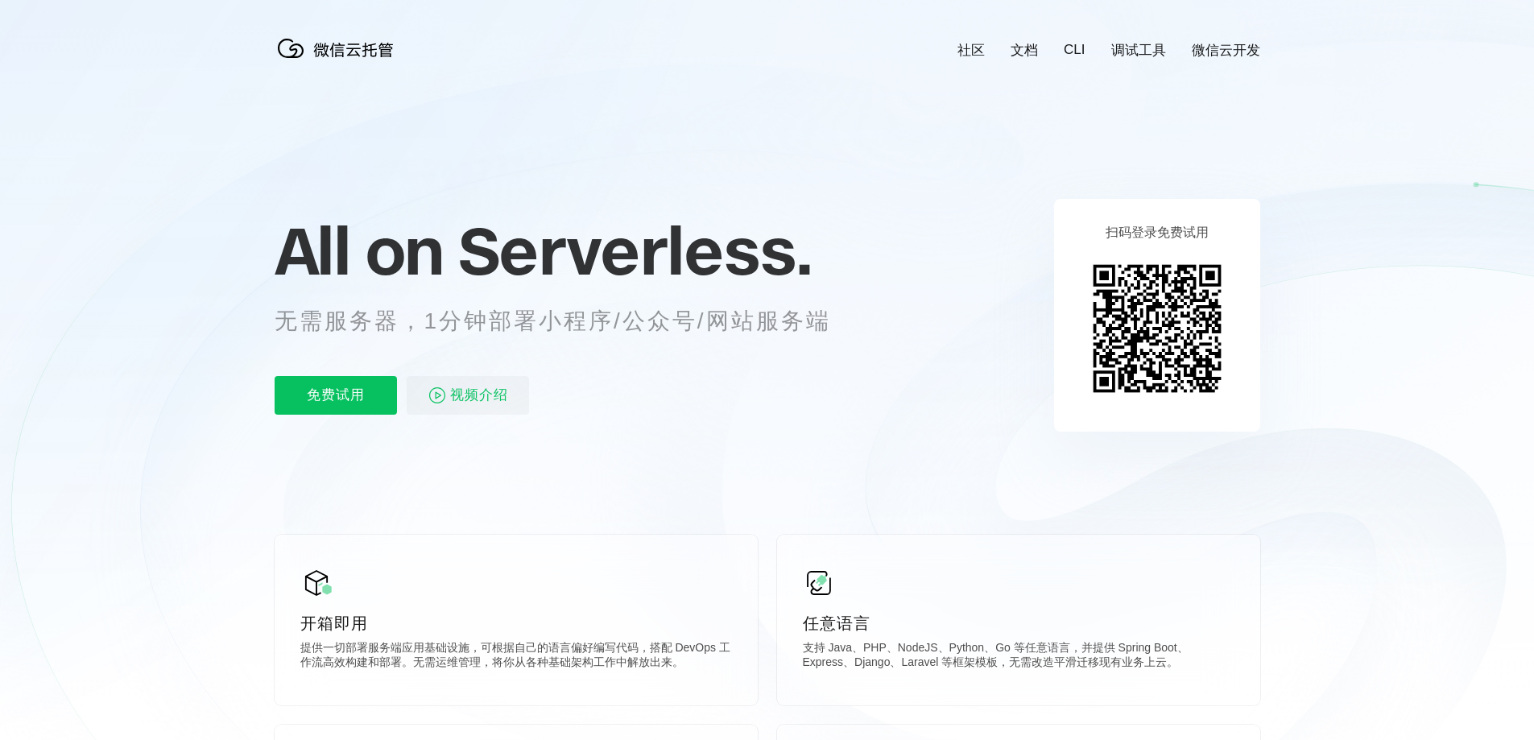
click at [572, 342] on div "All on Serverless. 无需服务器，1分钟部署小程序/公众号/网站服务端 免费试用 视频介绍" at bounding box center [573, 315] width 596 height 234
click at [581, 326] on p "无需服务器，1分钟部署小程序/公众号/网站服务端" at bounding box center [568, 321] width 586 height 32
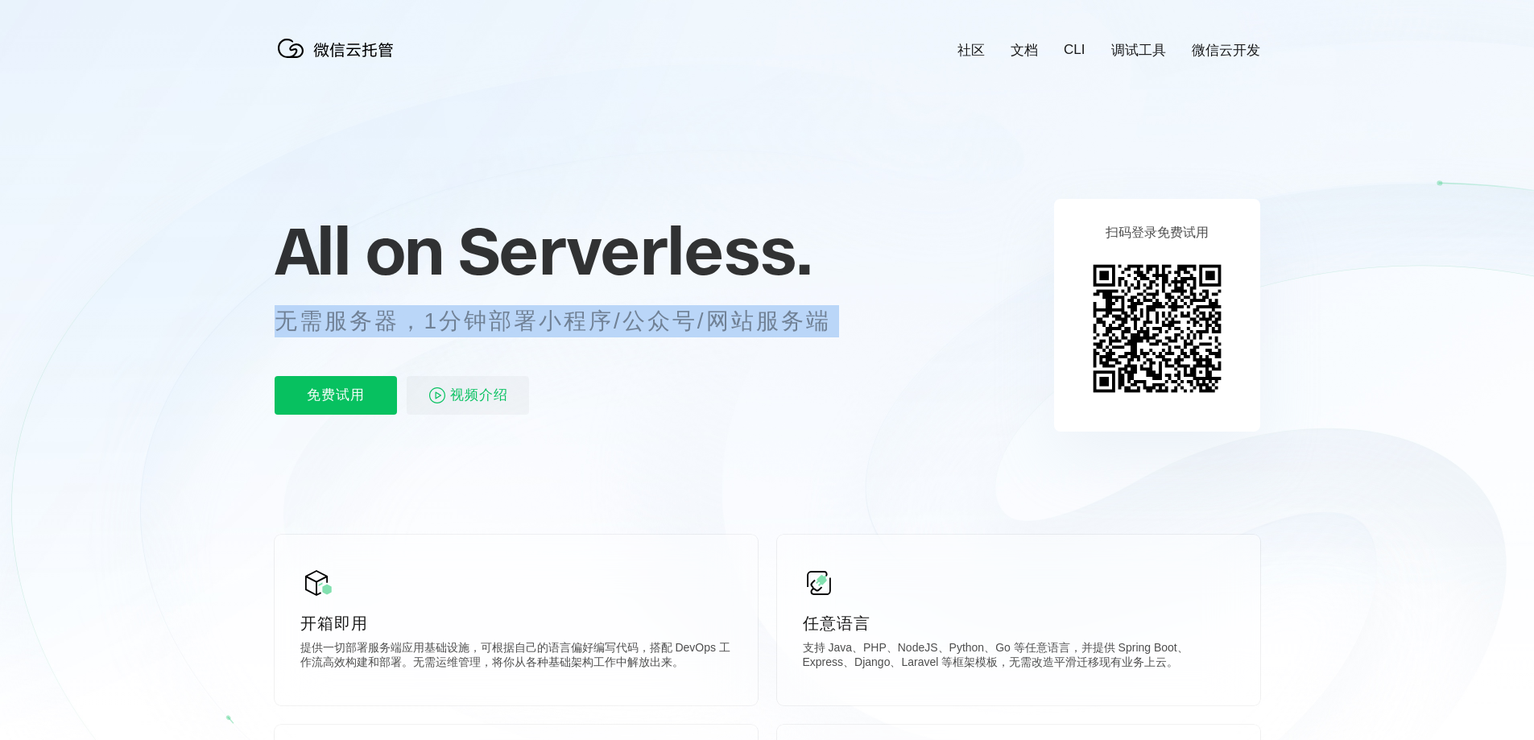
click at [581, 326] on p "无需服务器，1分钟部署小程序/公众号/网站服务端" at bounding box center [568, 321] width 586 height 32
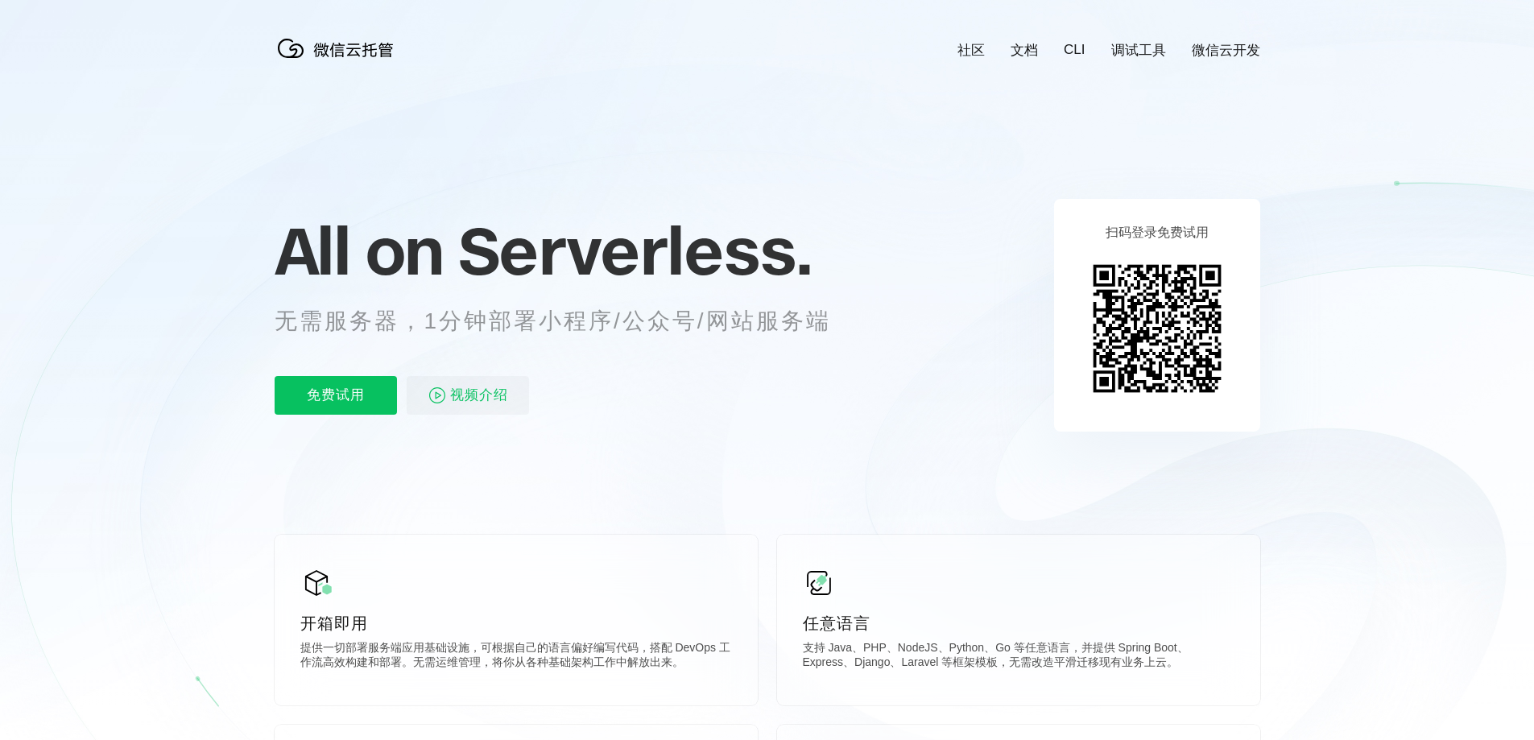
click at [611, 387] on div "免费试用 视频介绍" at bounding box center [573, 395] width 596 height 39
drag, startPoint x: 279, startPoint y: 316, endPoint x: 630, endPoint y: 317, distance: 350.4
click at [630, 317] on p "无需服务器，1分钟部署小程序/公众号/网站服务端" at bounding box center [568, 321] width 586 height 32
click at [760, 321] on p "无需服务器，1分钟部署小程序/公众号/网站服务端" at bounding box center [568, 321] width 586 height 32
drag, startPoint x: 783, startPoint y: 321, endPoint x: 356, endPoint y: 317, distance: 426.9
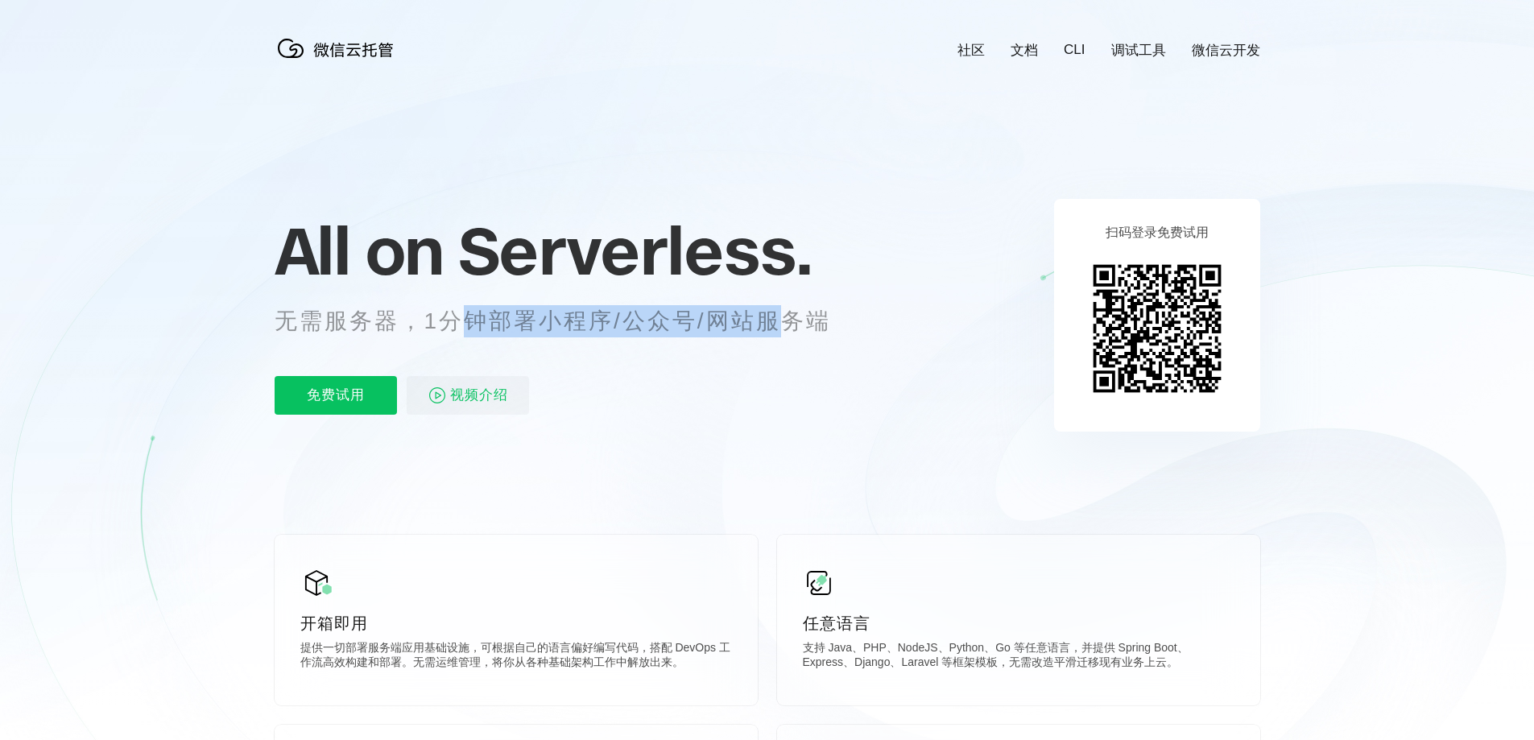
click at [412, 320] on p "无需服务器，1分钟部署小程序/公众号/网站服务端" at bounding box center [568, 321] width 586 height 32
click at [347, 317] on p "无需服务器，1分钟部署小程序/公众号/网站服务端" at bounding box center [568, 321] width 586 height 32
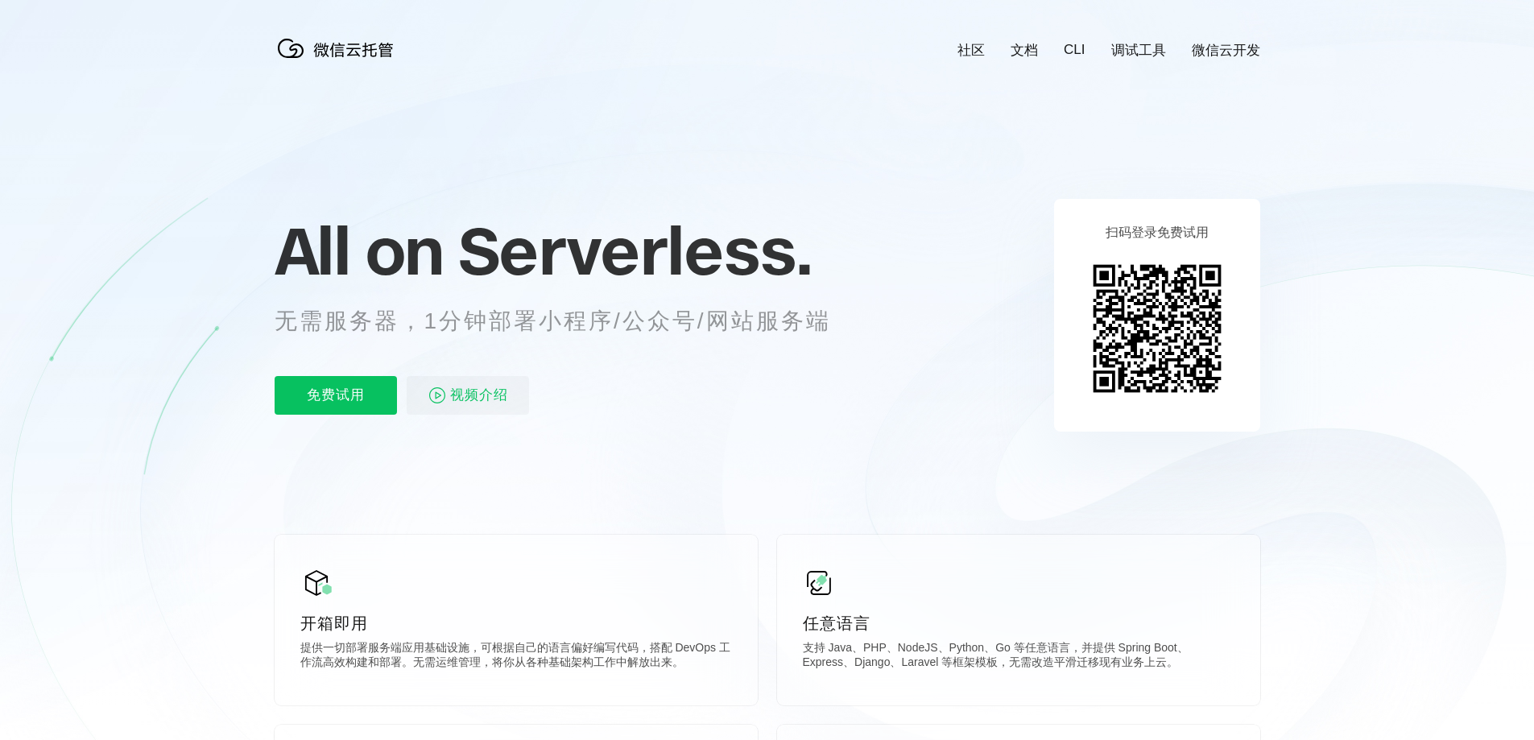
click at [613, 259] on span "Serverless." at bounding box center [635, 250] width 354 height 81
click at [683, 327] on p "无需服务器，1分钟部署小程序/公众号/网站服务端" at bounding box center [568, 321] width 586 height 32
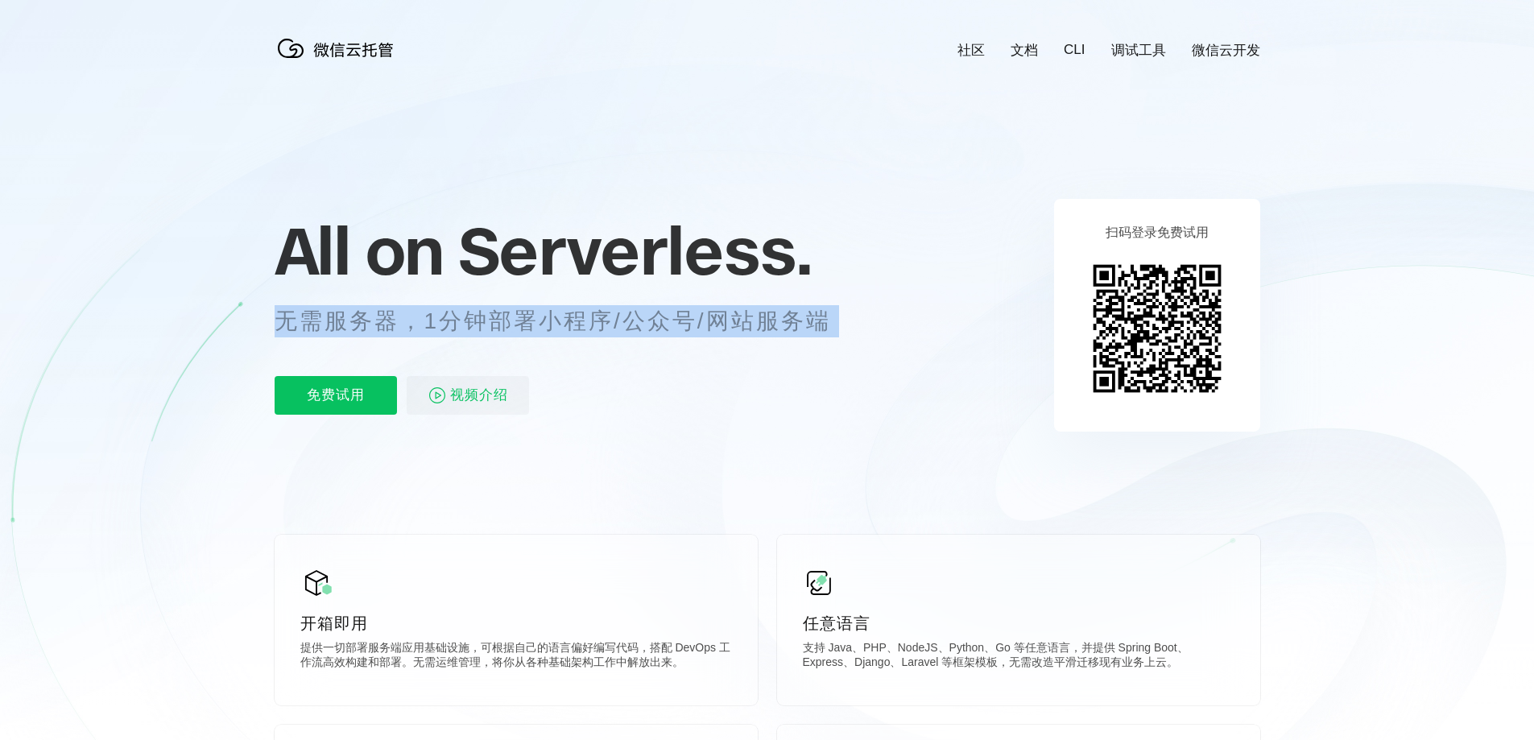
click at [683, 327] on p "无需服务器，1分钟部署小程序/公众号/网站服务端" at bounding box center [568, 321] width 586 height 32
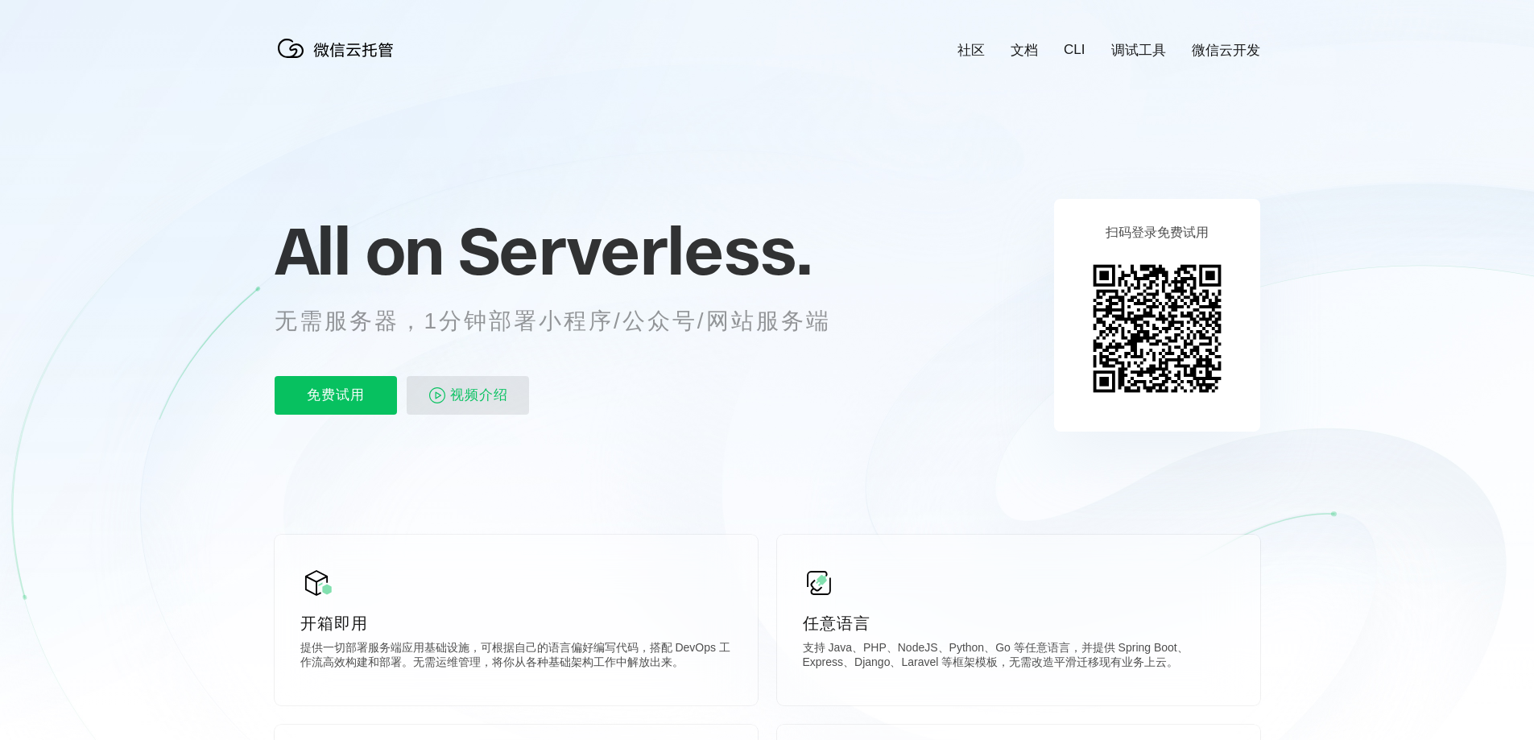
click at [467, 390] on span "视频介绍" at bounding box center [479, 395] width 58 height 39
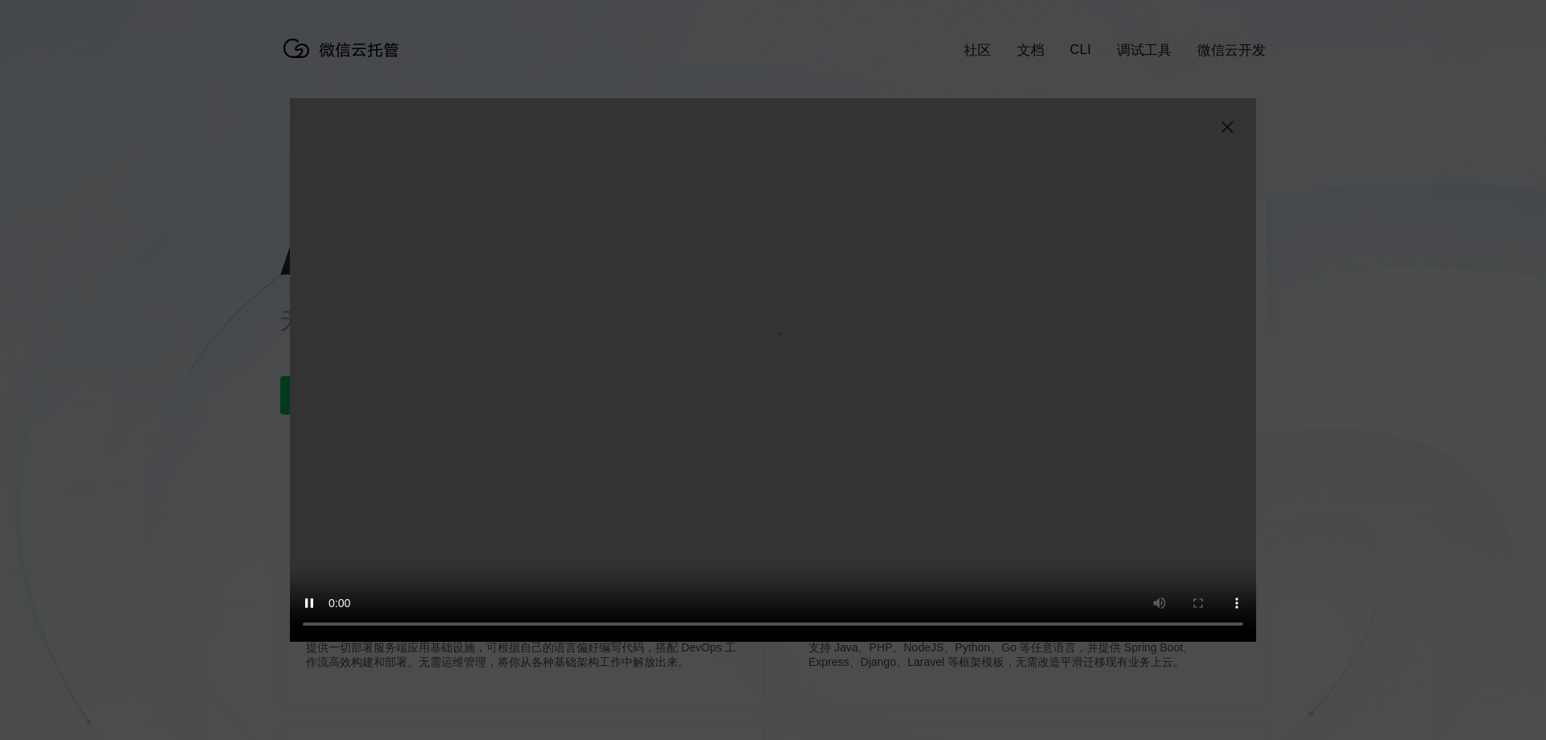
click at [1231, 126] on img at bounding box center [1227, 127] width 19 height 19
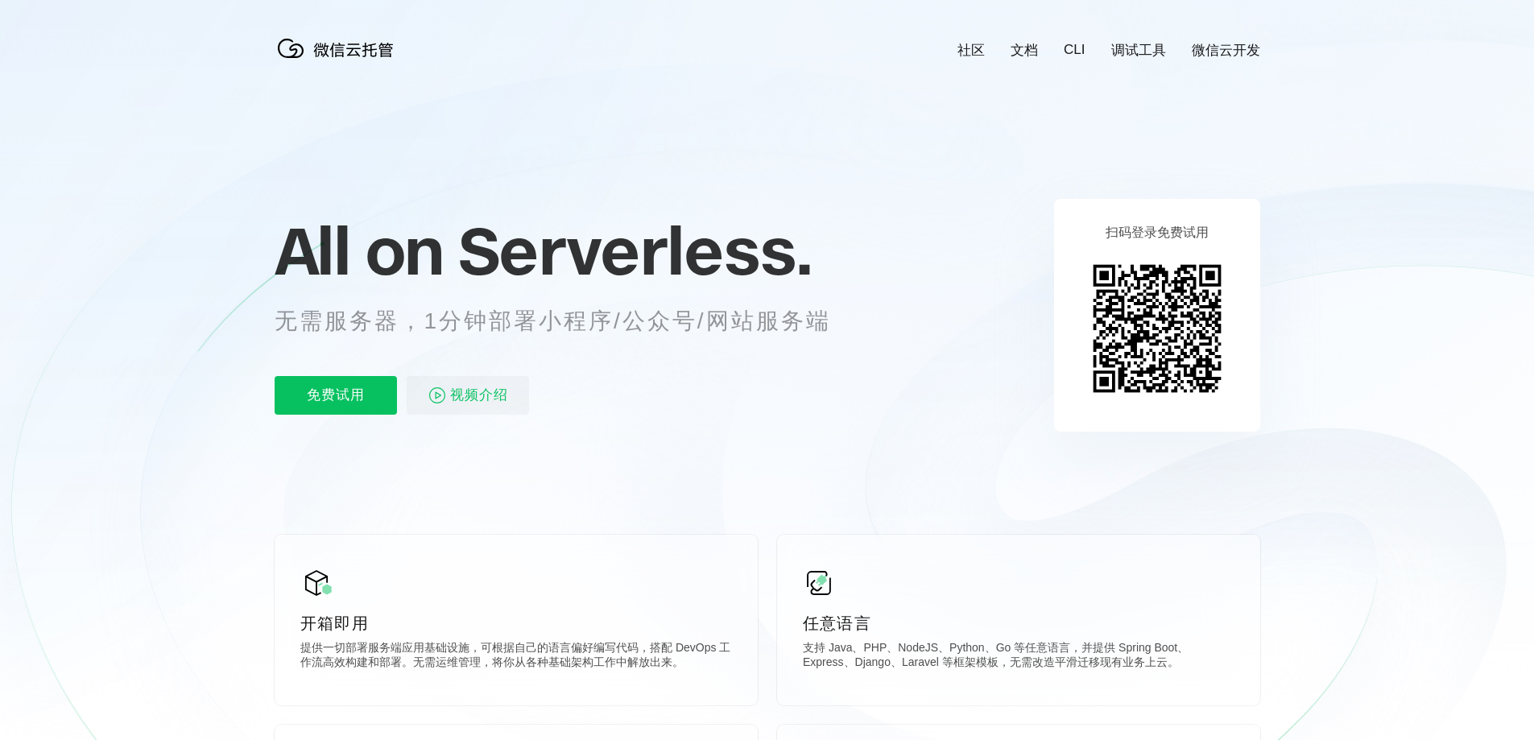
click at [609, 337] on div "All on Serverless. 无需服务器，1分钟部署小程序/公众号/网站服务端 免费试用 视频介绍" at bounding box center [573, 315] width 596 height 234
click at [362, 393] on p "免费试用" at bounding box center [336, 395] width 122 height 39
click at [393, 48] on img at bounding box center [339, 48] width 129 height 32
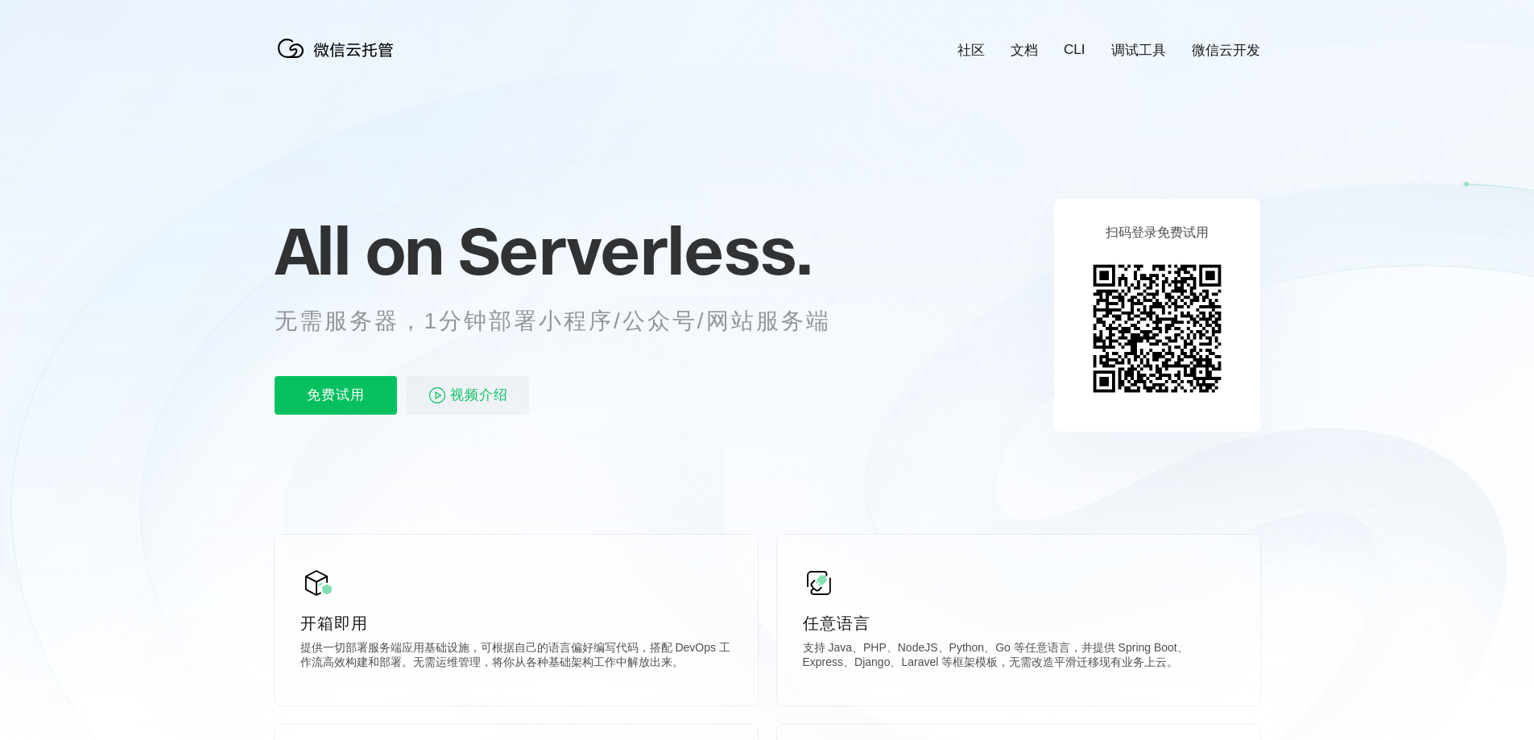
click at [566, 188] on icon at bounding box center [767, 435] width 1546 height 870
